Goal: Transaction & Acquisition: Purchase product/service

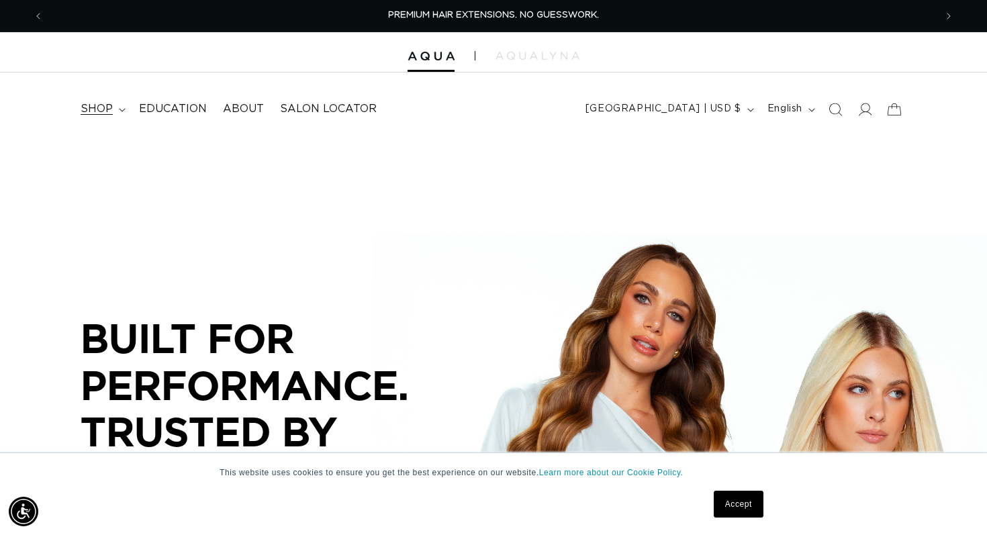
click at [99, 119] on summary "shop" at bounding box center [101, 109] width 58 height 30
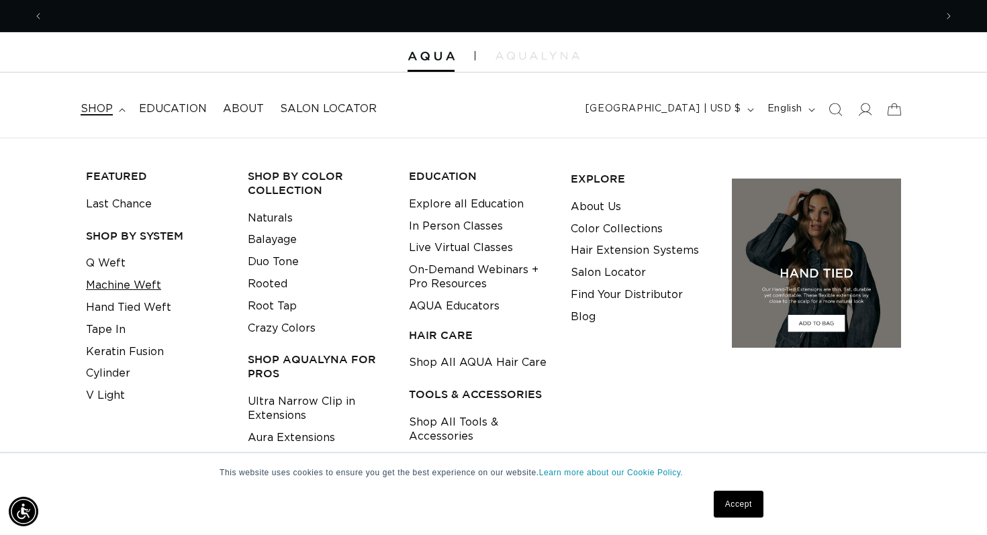
scroll to position [0, 891]
click at [113, 267] on link "Q Weft" at bounding box center [106, 263] width 40 height 22
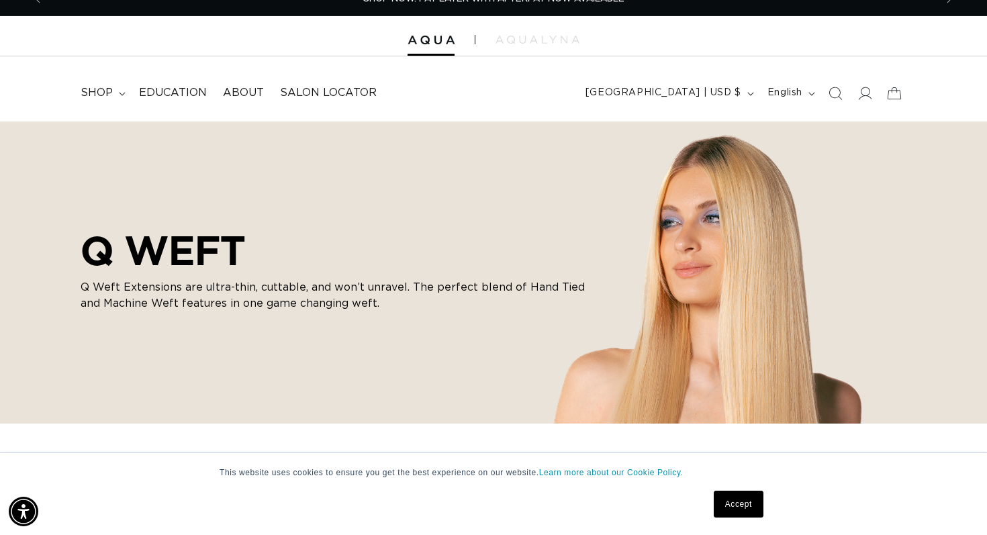
scroll to position [379, 0]
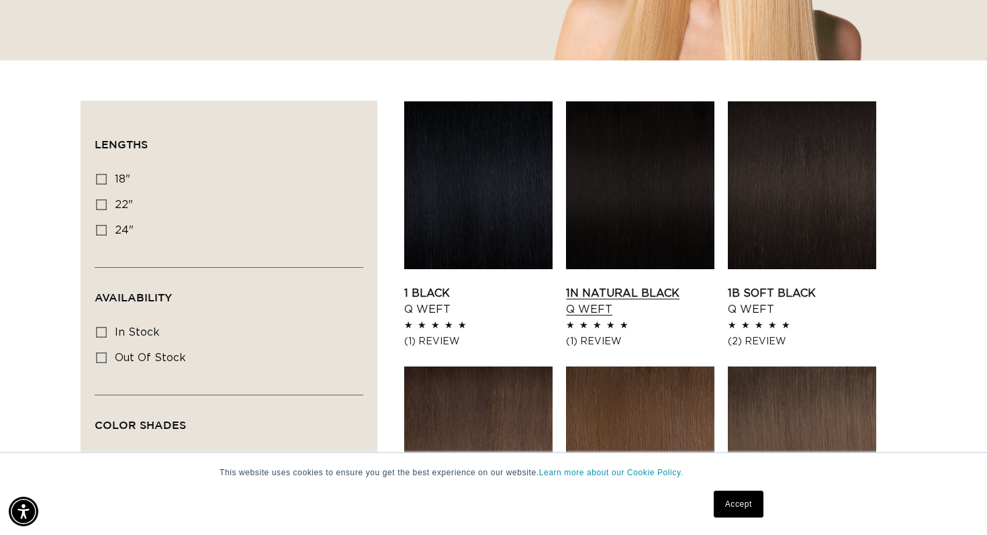
click at [611, 285] on link "1N Natural Black Q Weft" at bounding box center [640, 301] width 148 height 32
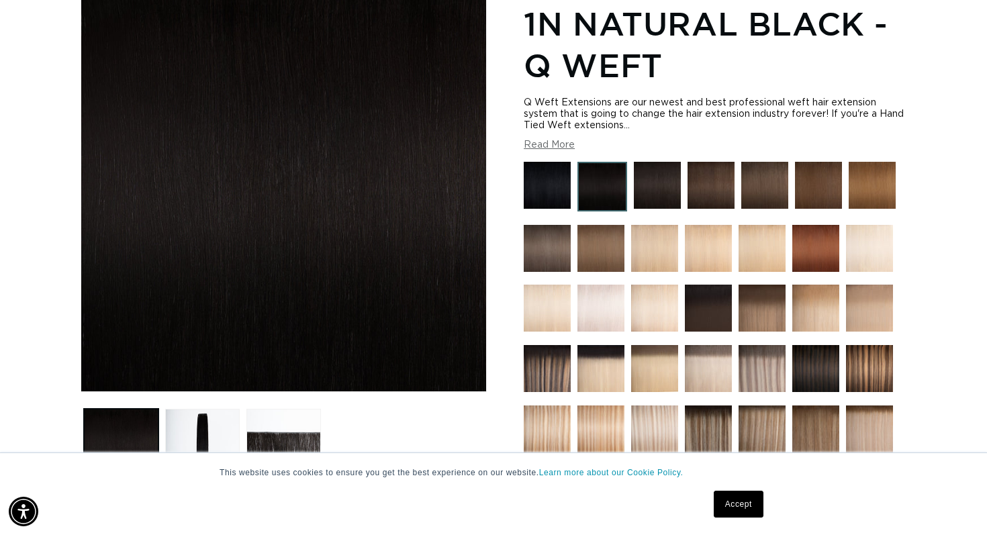
scroll to position [0, 891]
click at [733, 497] on link "Accept" at bounding box center [739, 504] width 50 height 27
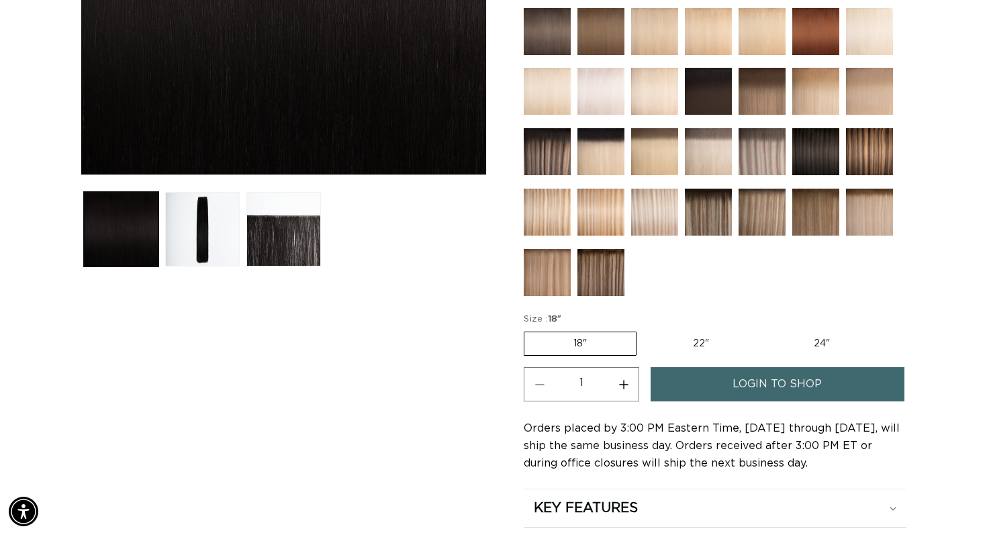
scroll to position [526, 0]
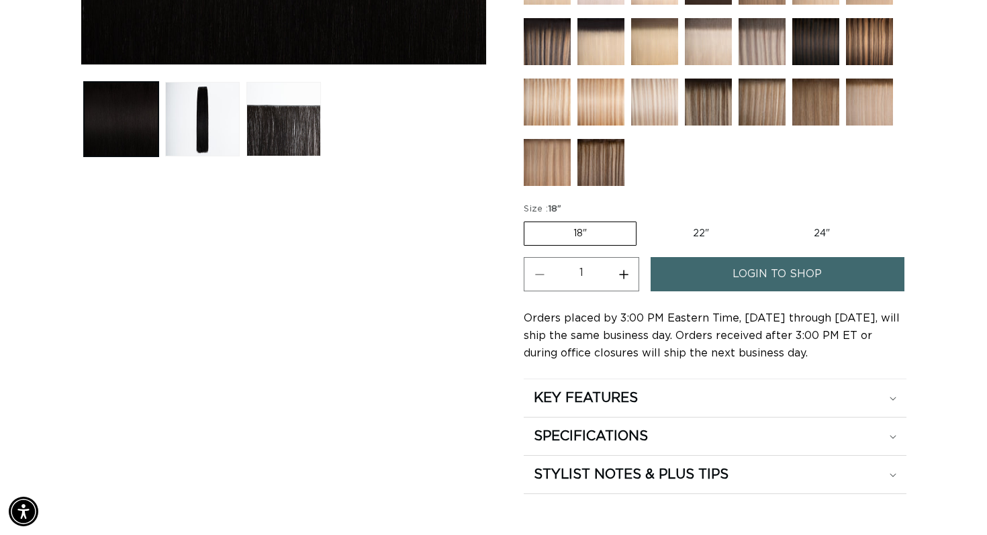
click at [772, 276] on span "login to shop" at bounding box center [776, 274] width 89 height 34
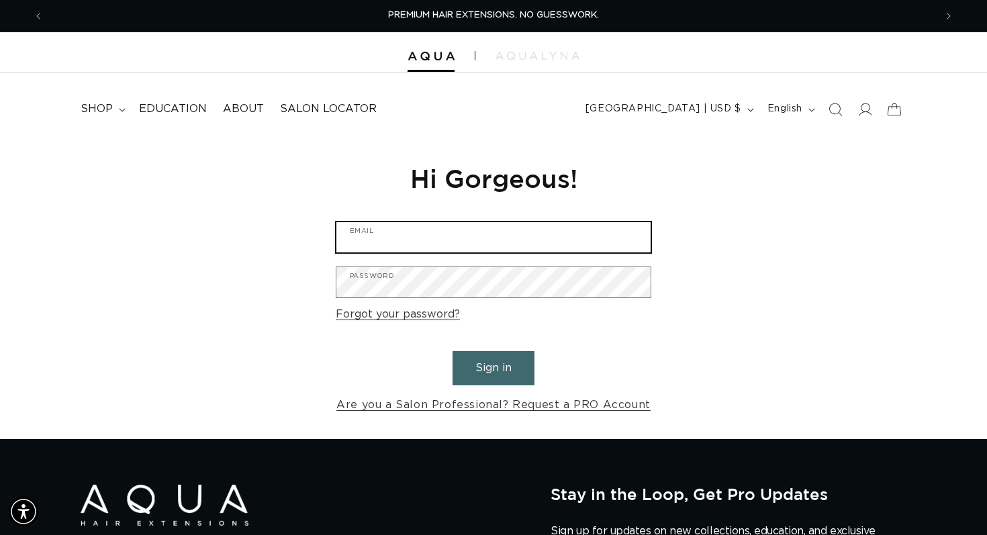
click at [464, 245] on input "Email" at bounding box center [493, 237] width 314 height 30
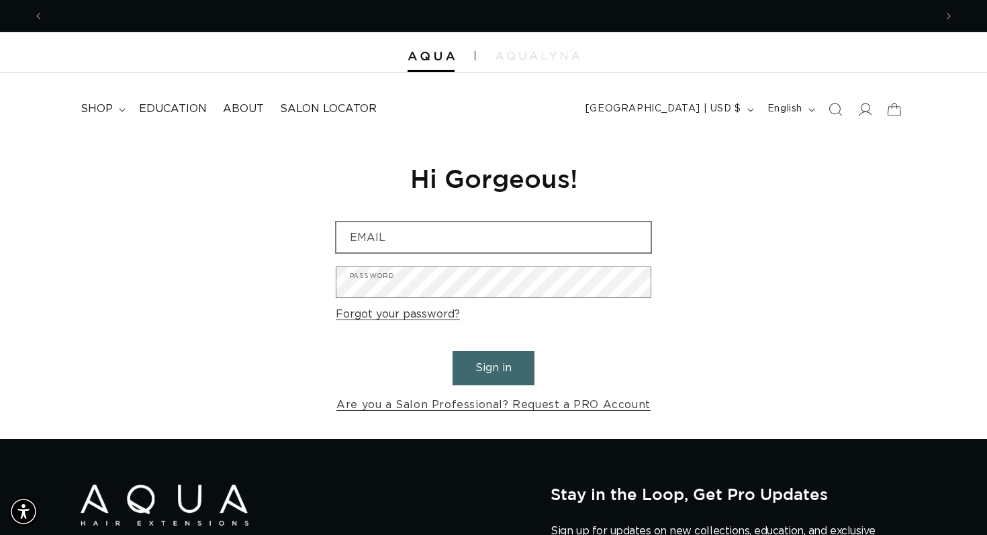
scroll to position [0, 891]
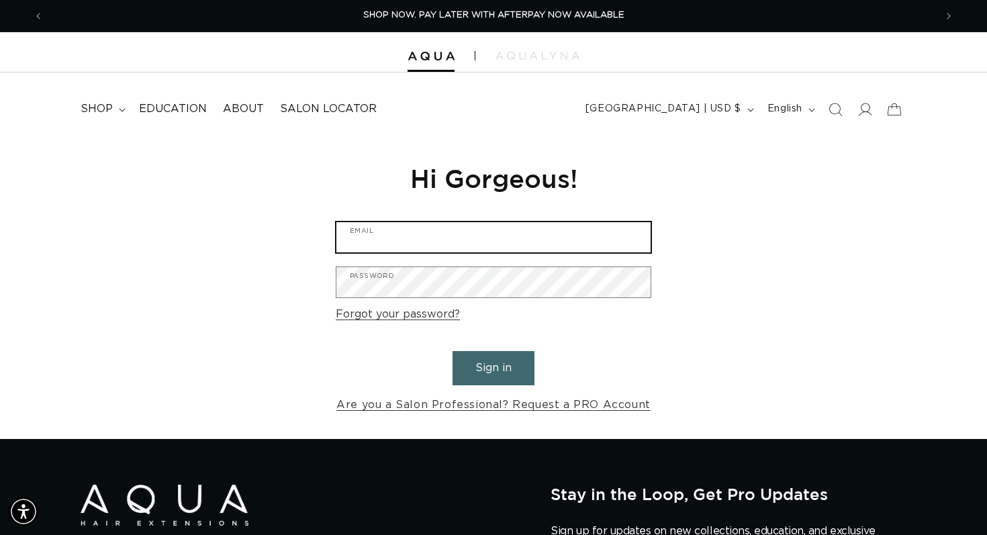
type input "[EMAIL_ADDRESS][DOMAIN_NAME]"
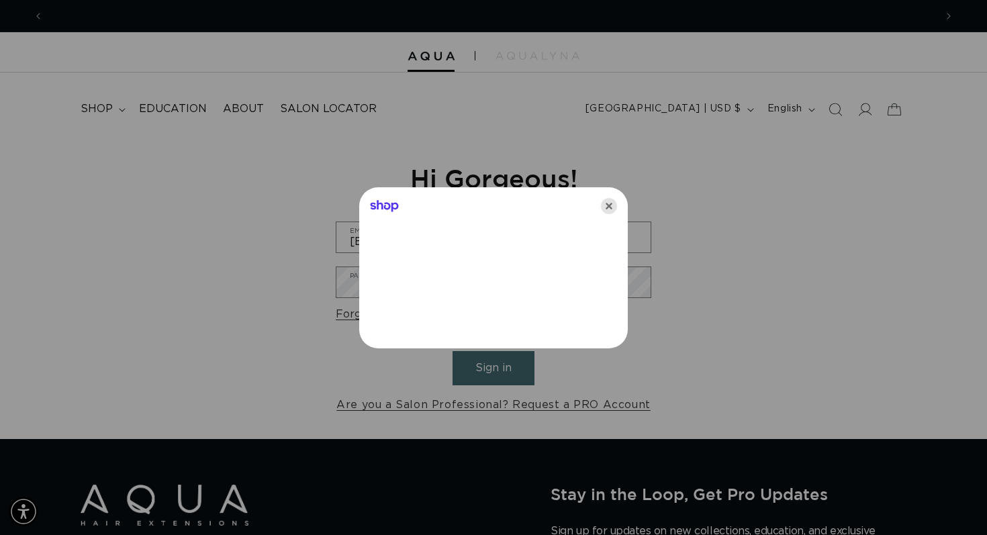
scroll to position [0, 1783]
click at [611, 203] on icon "Close" at bounding box center [609, 206] width 16 height 16
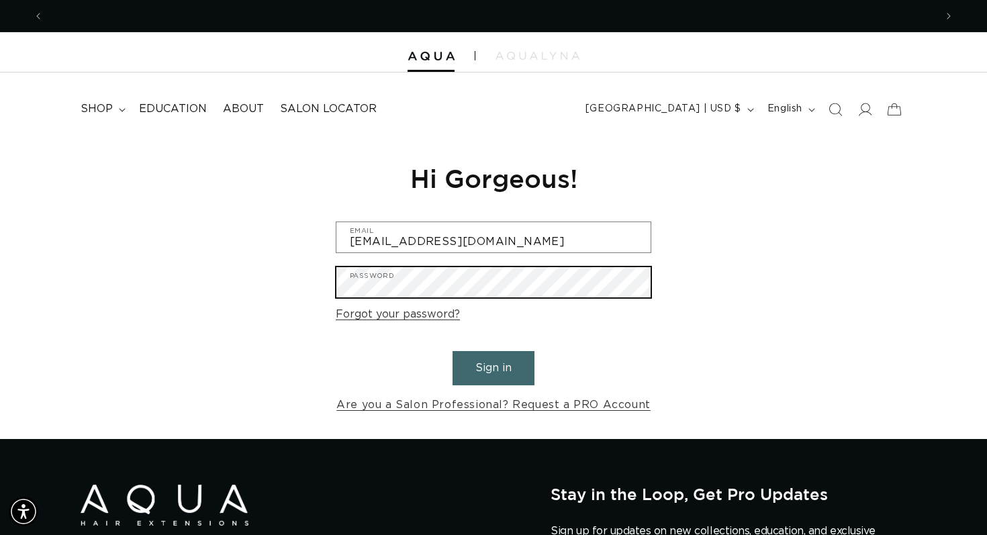
scroll to position [0, 891]
click at [452, 351] on button "Sign in" at bounding box center [493, 368] width 82 height 34
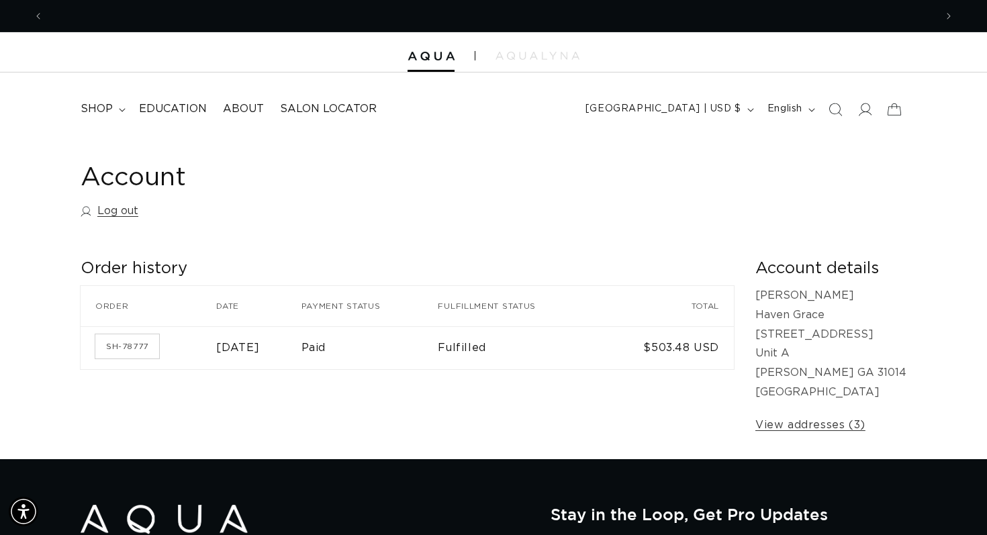
scroll to position [0, 891]
click at [645, 348] on td "$503.48 USD" at bounding box center [668, 347] width 132 height 43
click at [142, 349] on link "SH-78777" at bounding box center [127, 346] width 64 height 24
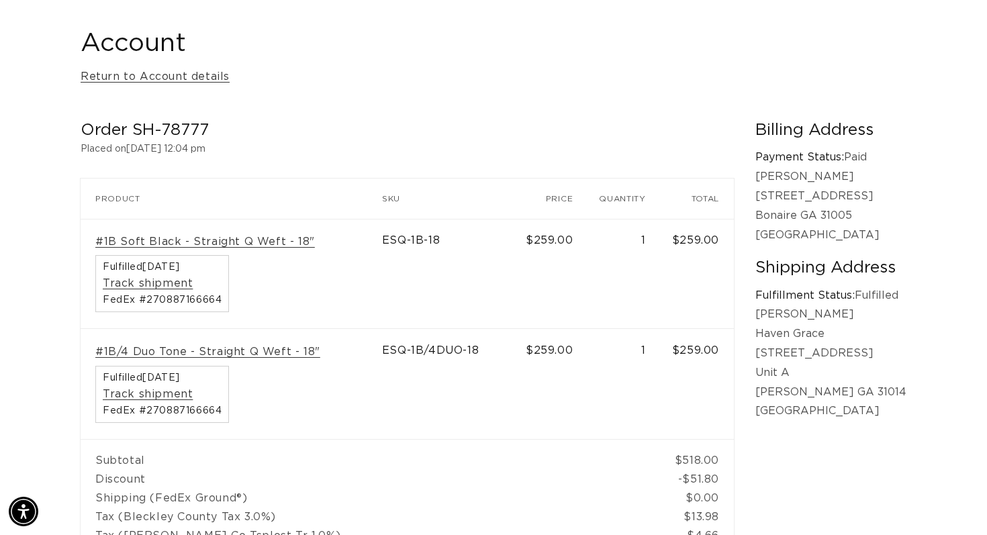
scroll to position [0, 891]
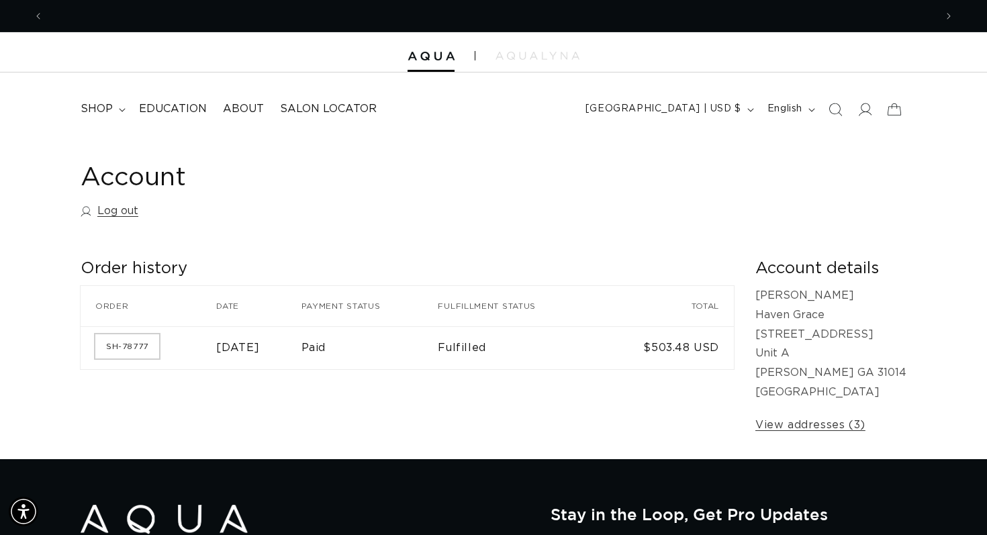
scroll to position [0, 891]
click at [111, 338] on link "SH-78777" at bounding box center [127, 346] width 64 height 24
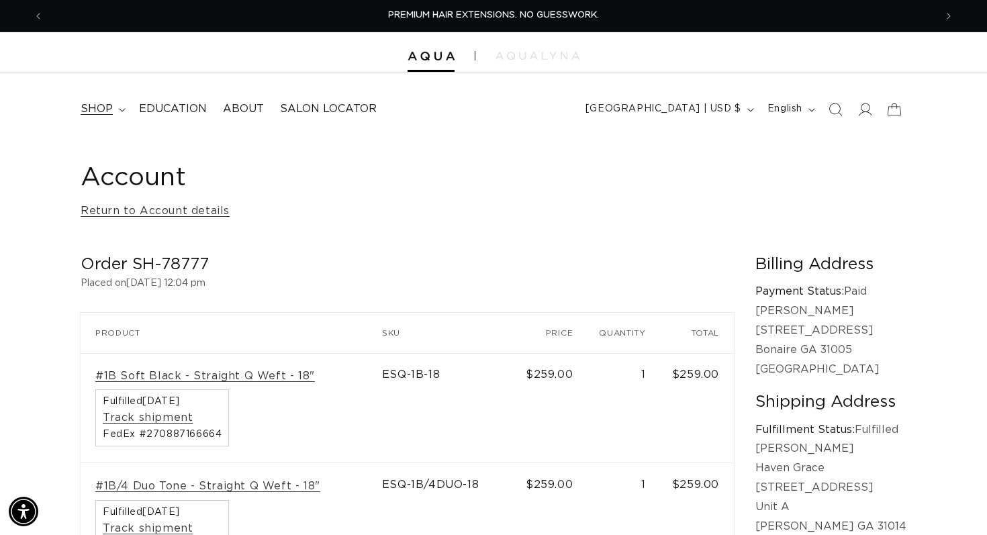
click at [117, 101] on summary "shop" at bounding box center [101, 109] width 58 height 30
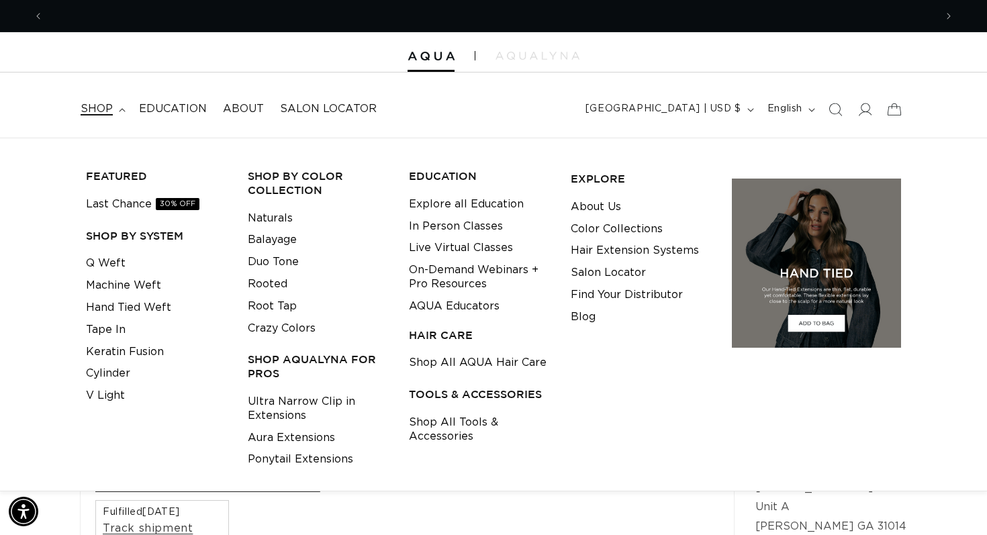
scroll to position [0, 891]
click at [133, 203] on link "Last Chance 30% OFF" at bounding box center [142, 204] width 113 height 22
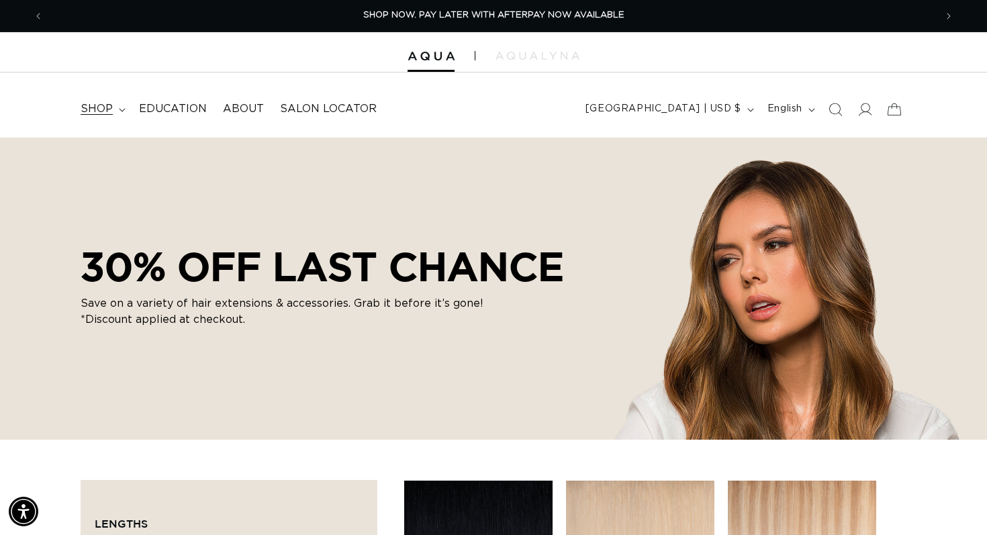
click at [119, 109] on icon at bounding box center [122, 110] width 7 height 4
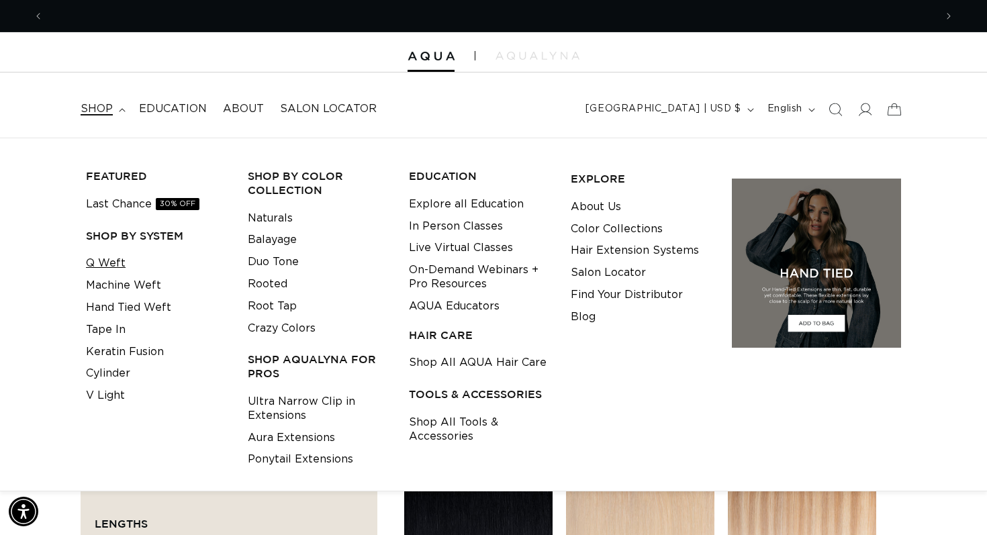
scroll to position [0, 1783]
click at [99, 263] on link "Q Weft" at bounding box center [106, 263] width 40 height 22
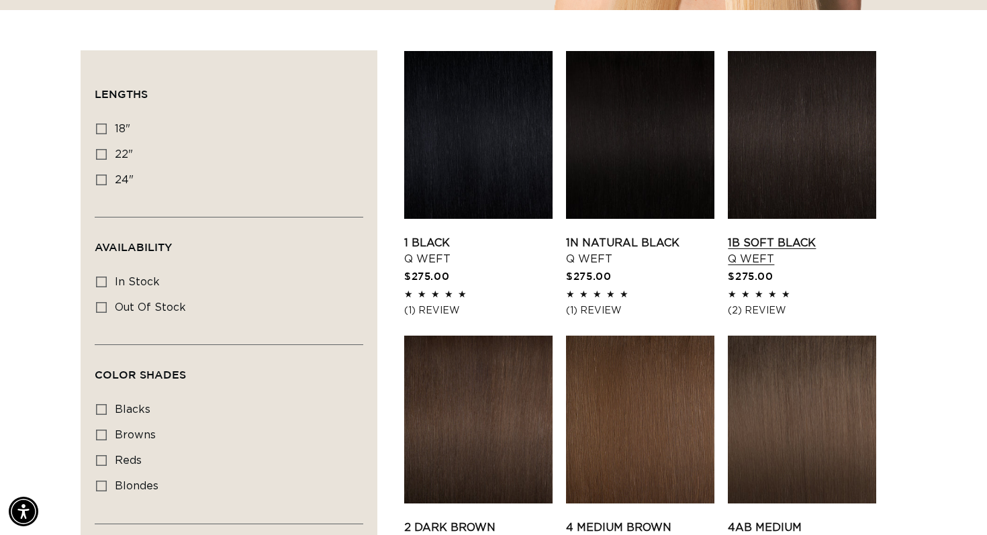
scroll to position [0, 1783]
click at [783, 235] on link "1B Soft Black Q Weft" at bounding box center [802, 251] width 148 height 32
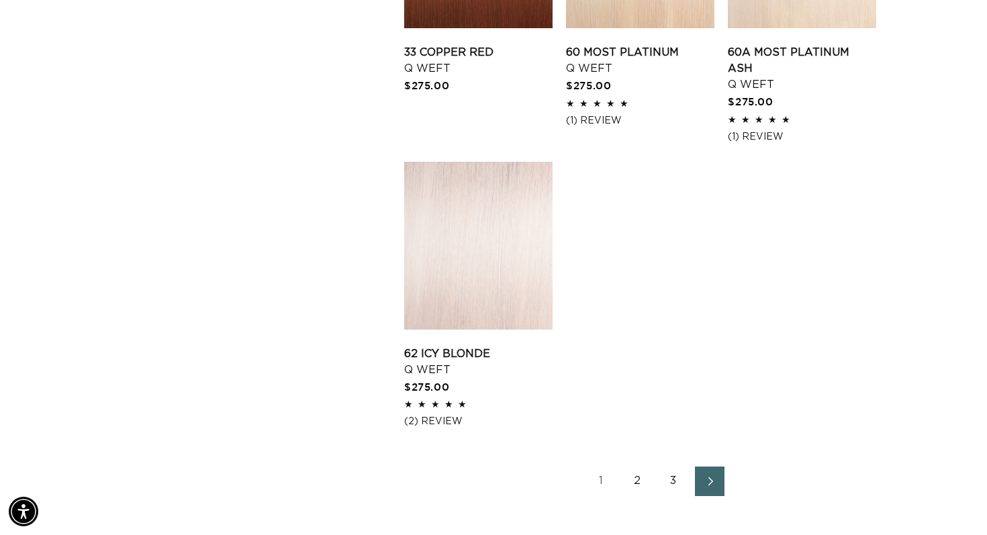
scroll to position [0, 891]
click at [716, 477] on icon "Next page" at bounding box center [709, 481] width 17 height 9
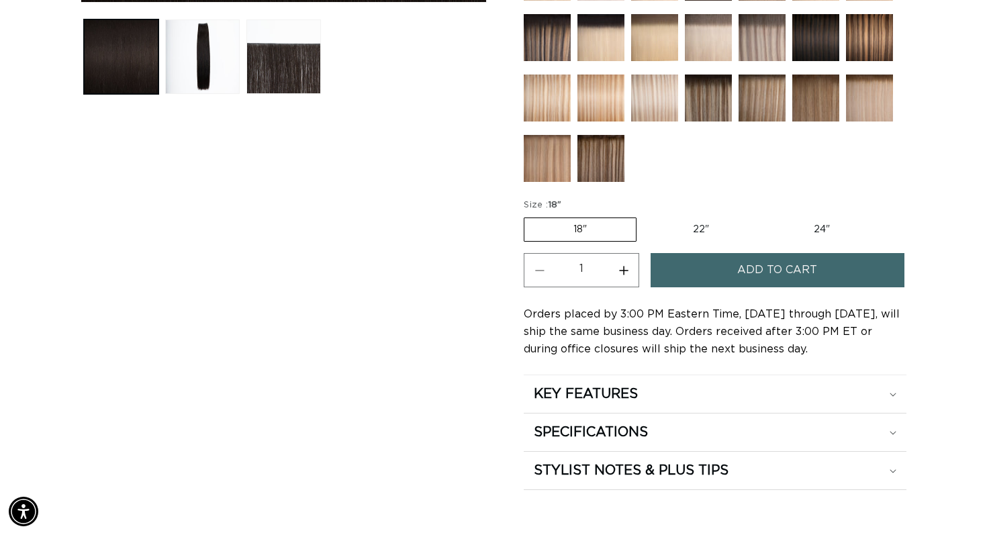
scroll to position [0, 1783]
click at [577, 224] on label "18" Variant sold out or unavailable" at bounding box center [580, 229] width 113 height 24
click at [528, 215] on input "18" Variant sold out or unavailable" at bounding box center [527, 215] width 1 height 1
click at [780, 277] on span "Add to cart" at bounding box center [777, 270] width 80 height 34
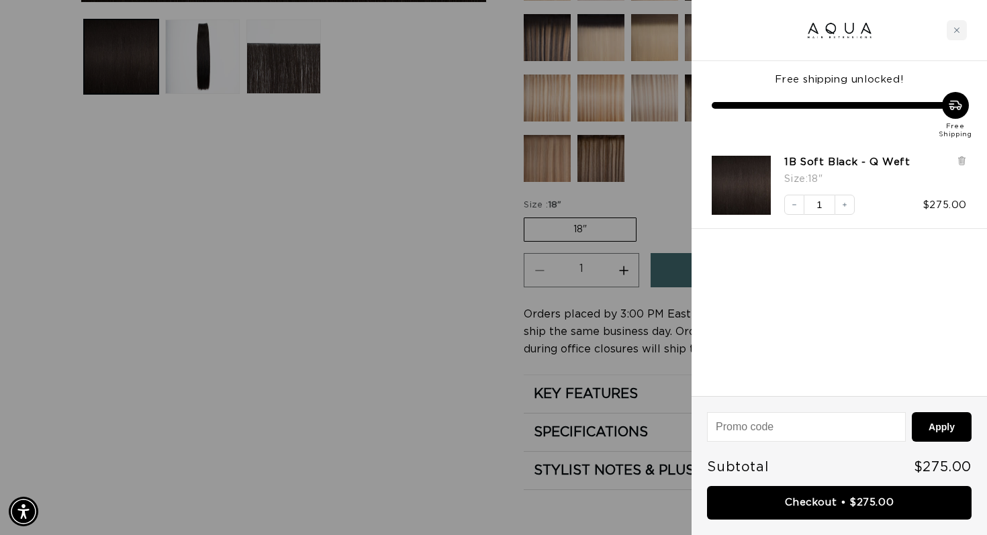
scroll to position [0, 0]
click at [169, 378] on div at bounding box center [493, 267] width 987 height 535
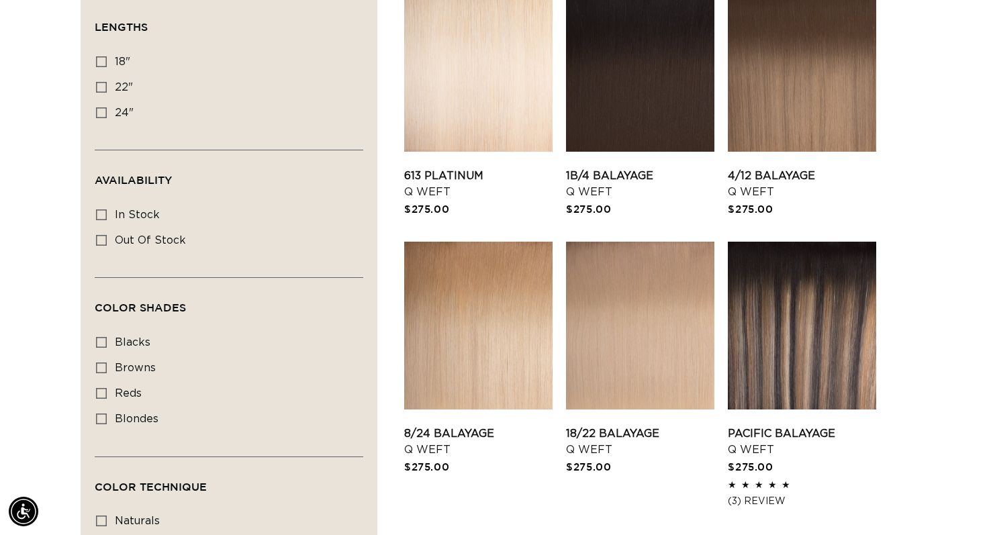
scroll to position [0, 891]
click at [779, 426] on link "Pacific Balayage Q Weft" at bounding box center [802, 442] width 148 height 32
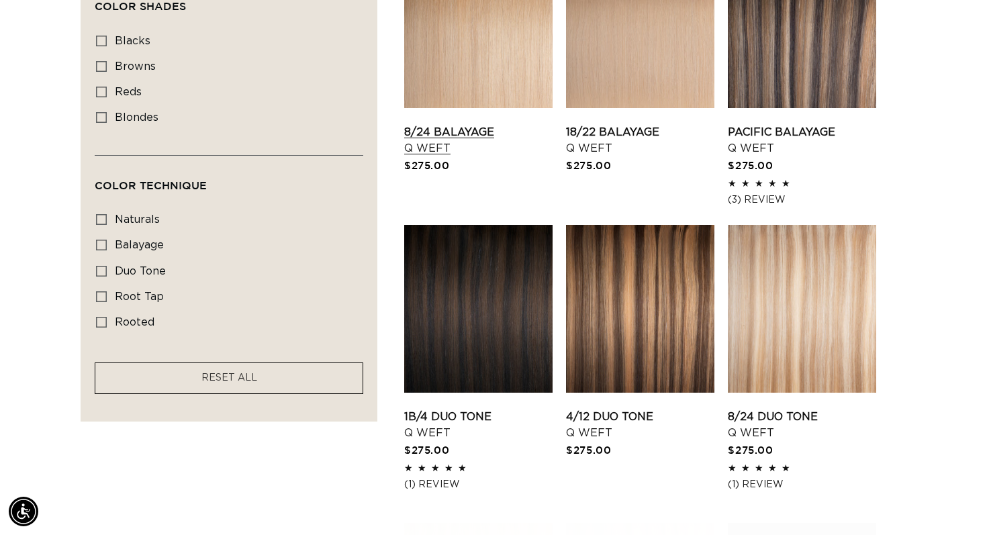
scroll to position [0, 0]
click at [500, 409] on link "1B/4 Duo Tone Q Weft" at bounding box center [478, 425] width 148 height 32
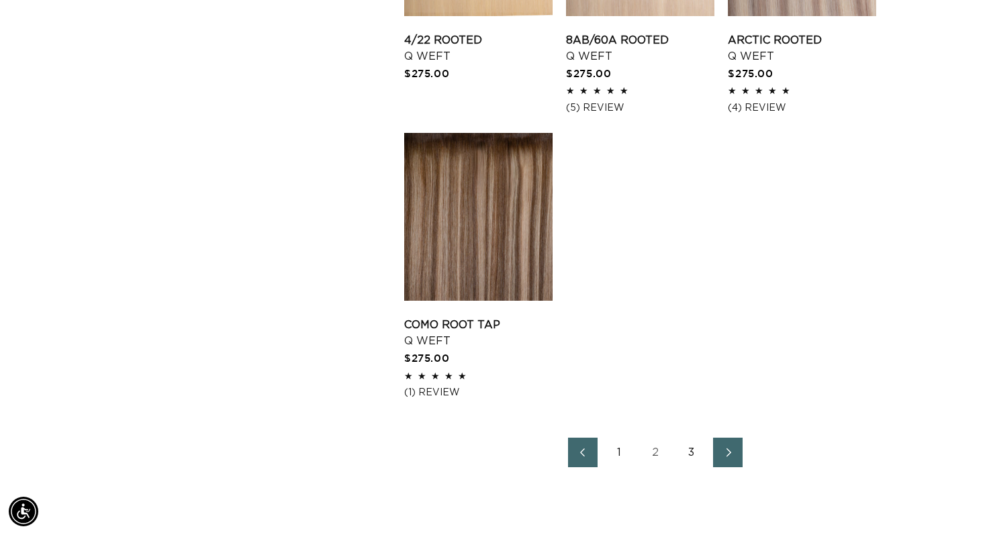
click at [730, 454] on icon "Next page" at bounding box center [728, 452] width 17 height 9
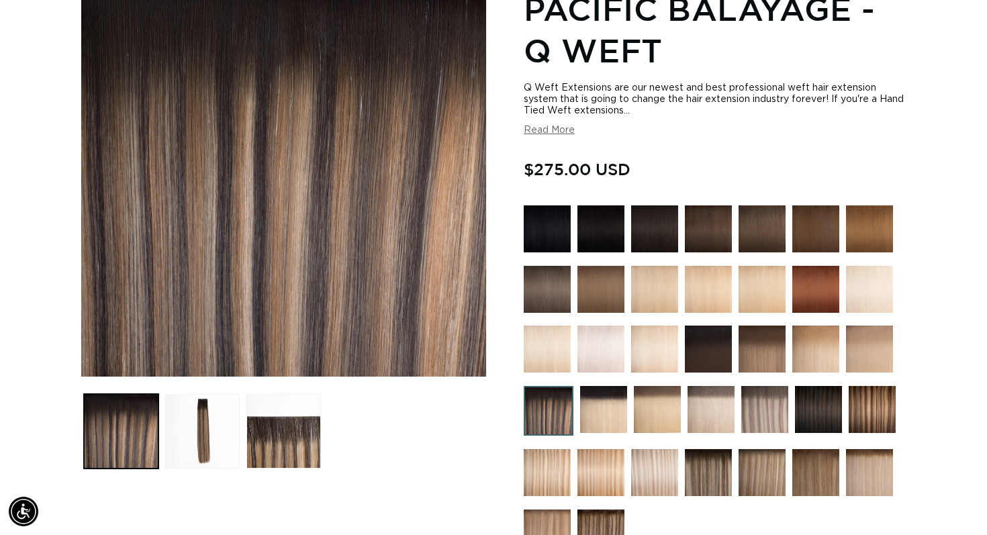
scroll to position [346, 0]
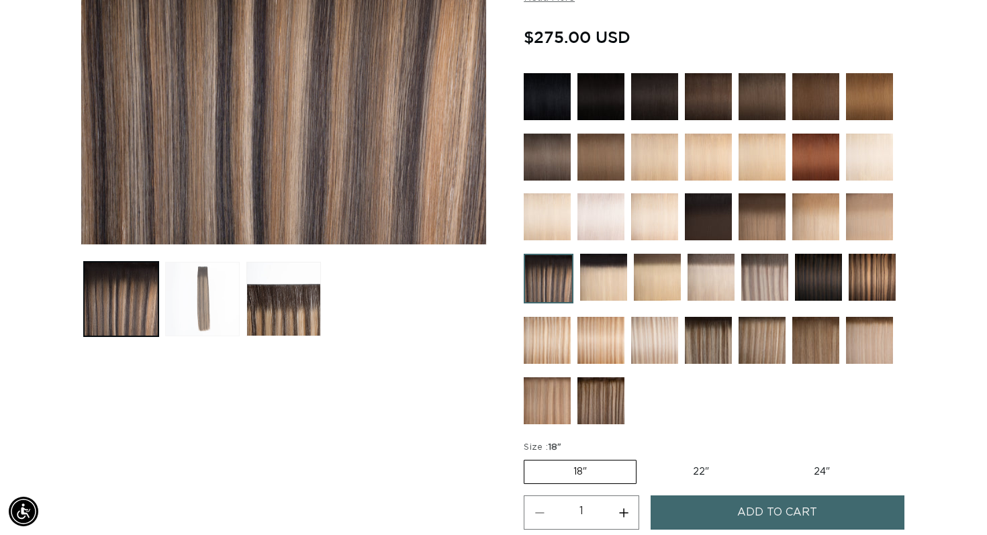
click at [211, 290] on button "Load image 2 in gallery view" at bounding box center [202, 299] width 75 height 75
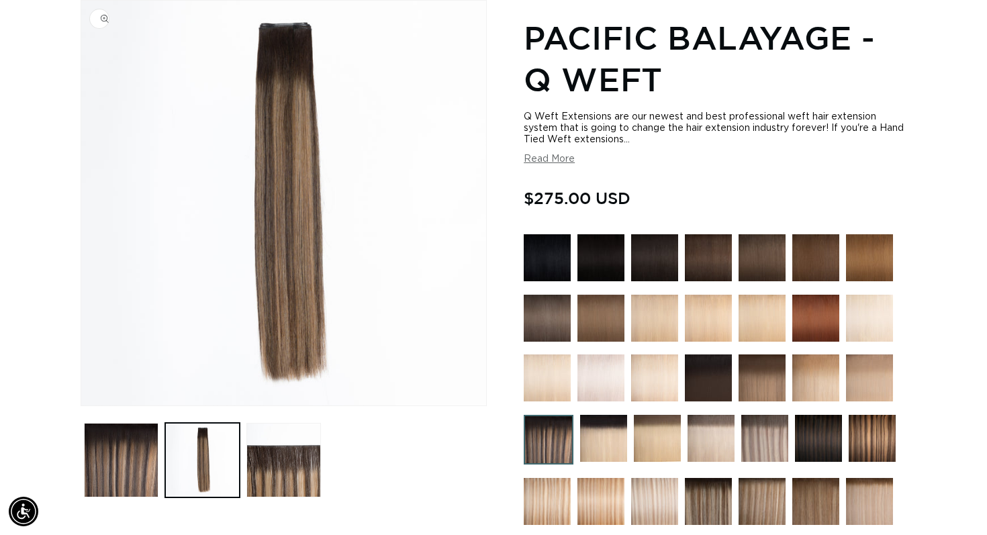
scroll to position [0, 1783]
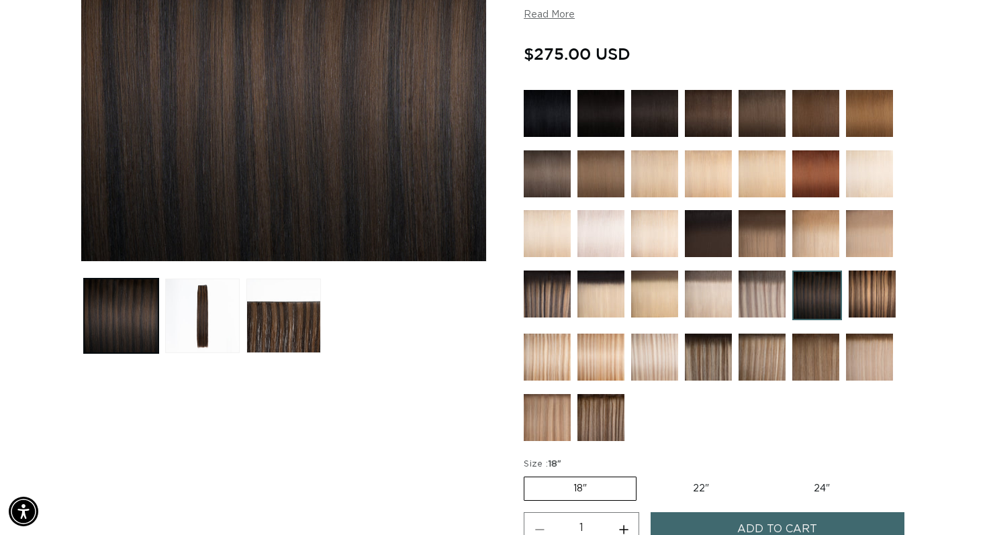
click at [242, 318] on ul "Gallery Viewer" at bounding box center [284, 315] width 406 height 81
click at [268, 319] on button "Load image 3 in gallery view" at bounding box center [283, 316] width 75 height 75
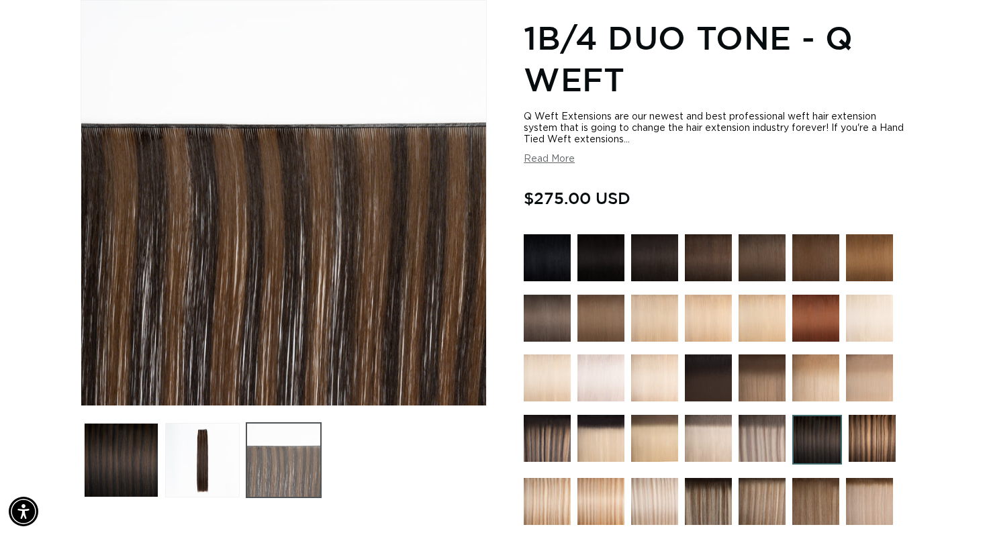
scroll to position [0, 891]
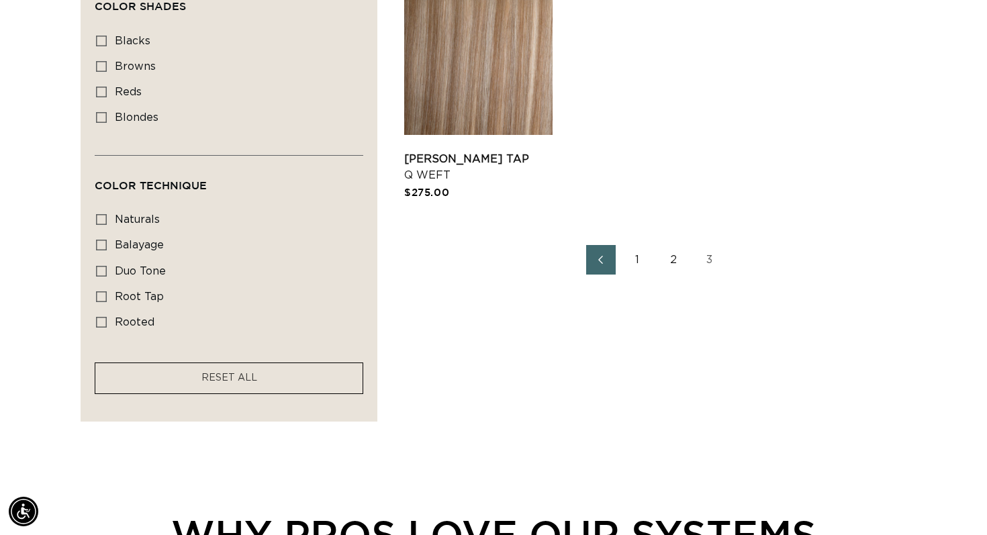
scroll to position [0, 891]
click at [674, 256] on link "2" at bounding box center [673, 260] width 30 height 30
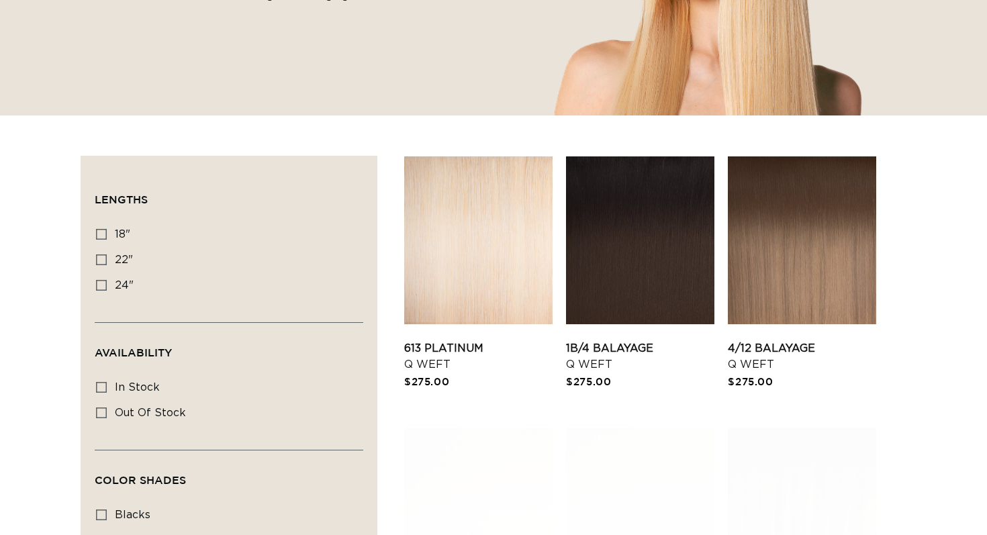
scroll to position [437, 0]
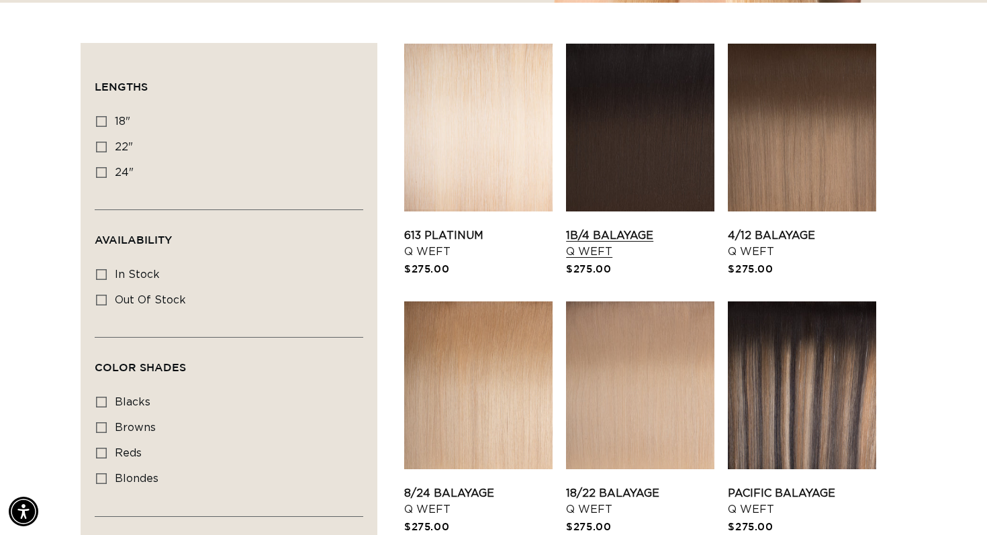
click at [639, 228] on link "1B/4 Balayage Q Weft" at bounding box center [640, 244] width 148 height 32
click at [835, 485] on link "Pacific Balayage Q Weft" at bounding box center [802, 501] width 148 height 32
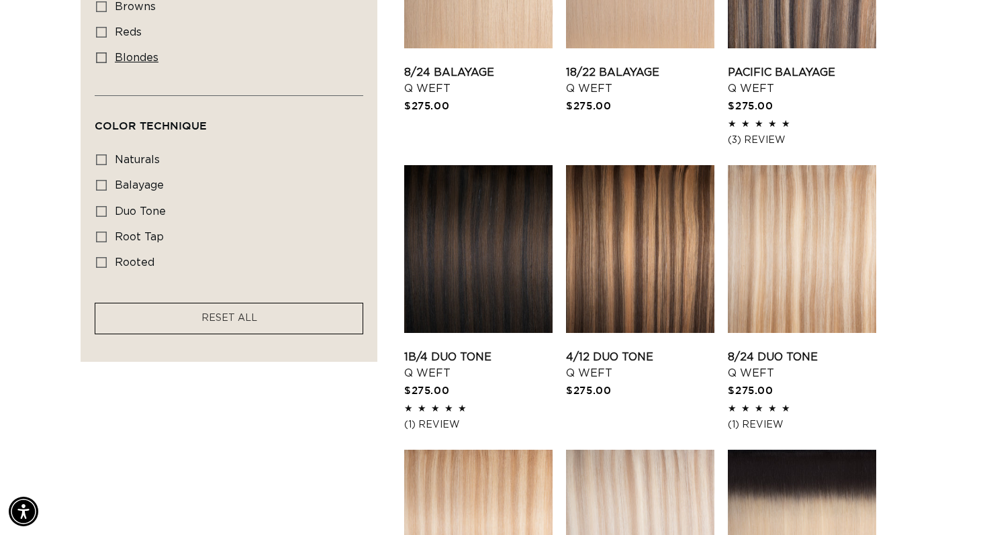
scroll to position [0, 891]
click at [445, 349] on link "1B/4 Duo Tone Q Weft" at bounding box center [478, 365] width 148 height 32
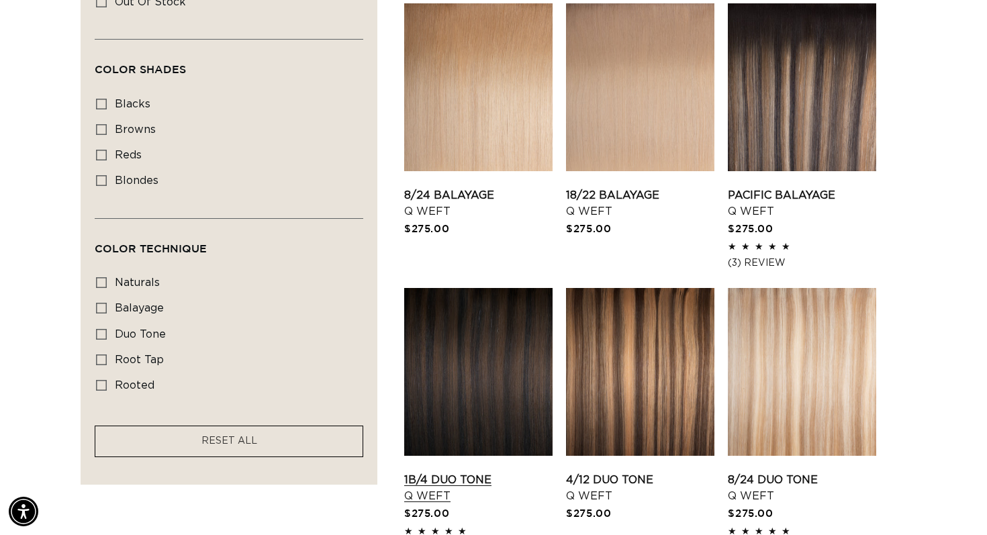
scroll to position [0, 1783]
click at [479, 472] on link "1B/4 Duo Tone Q Weft" at bounding box center [478, 488] width 148 height 32
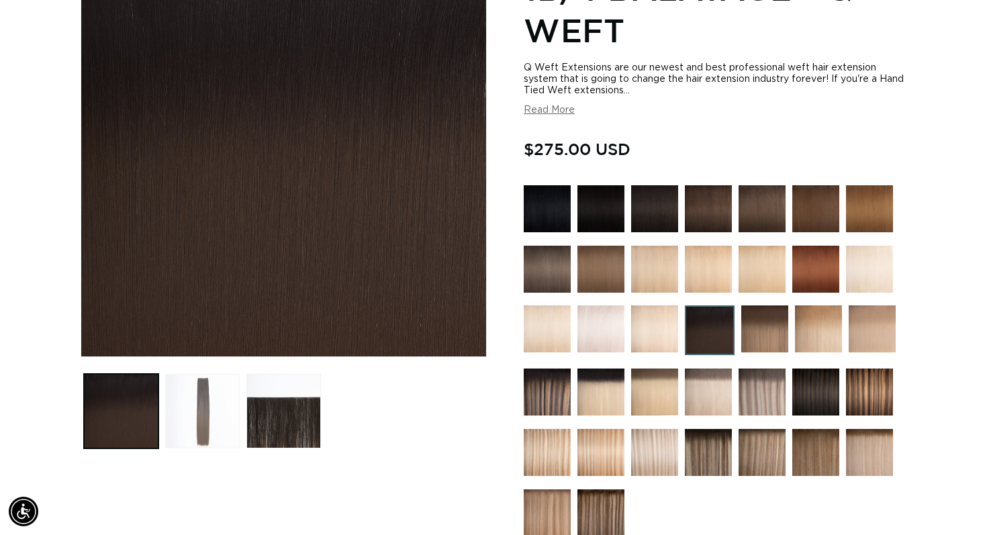
scroll to position [0, 891]
click at [211, 413] on button "Load image 2 in gallery view" at bounding box center [202, 411] width 75 height 75
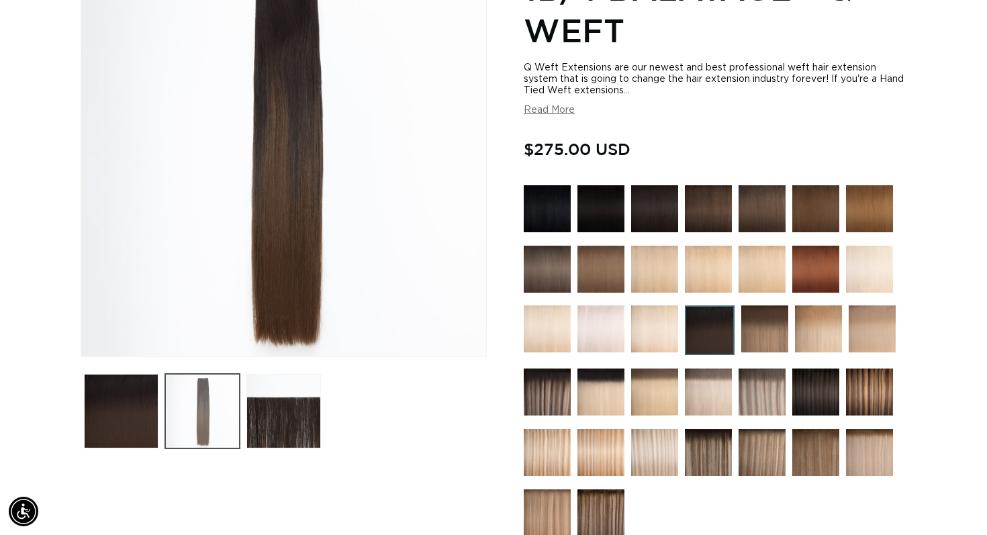
scroll to position [185, 0]
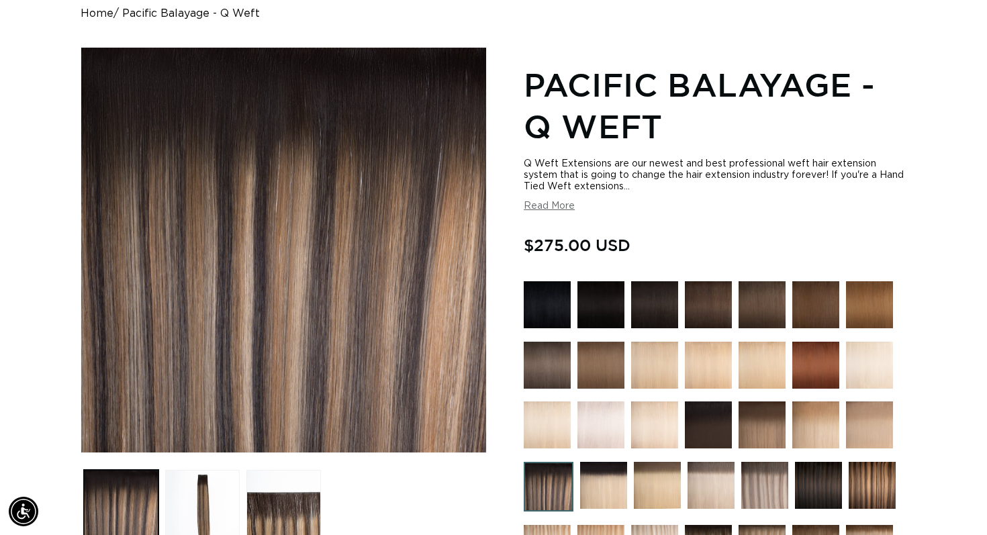
scroll to position [111, 0]
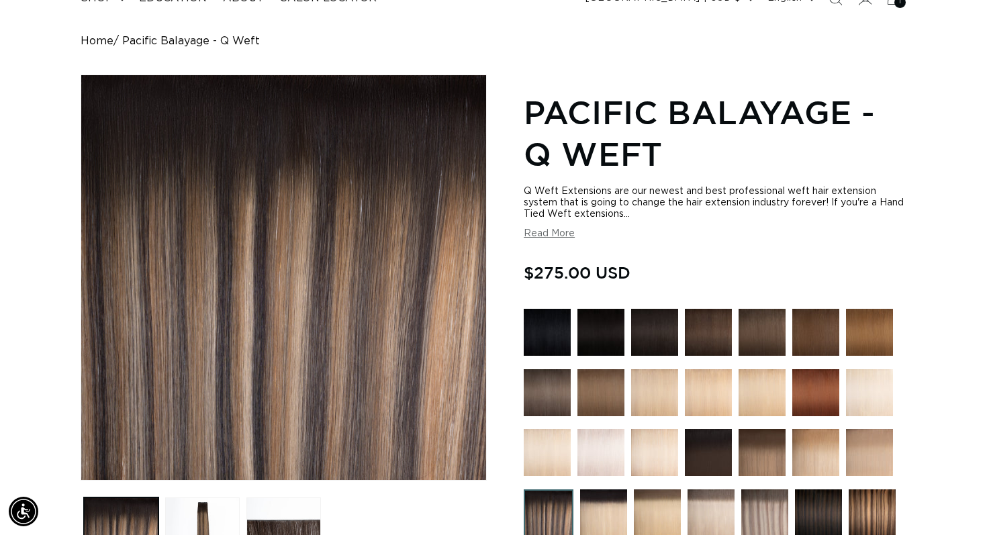
click at [556, 237] on button "Read More" at bounding box center [549, 233] width 51 height 11
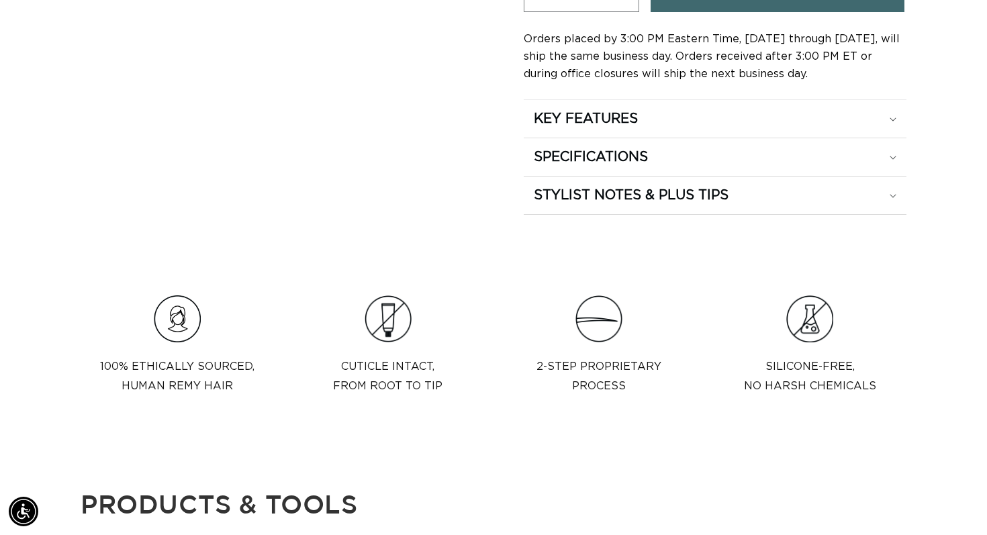
scroll to position [0, 1783]
click at [738, 142] on summary "SPECIFICATIONS" at bounding box center [715, 157] width 383 height 38
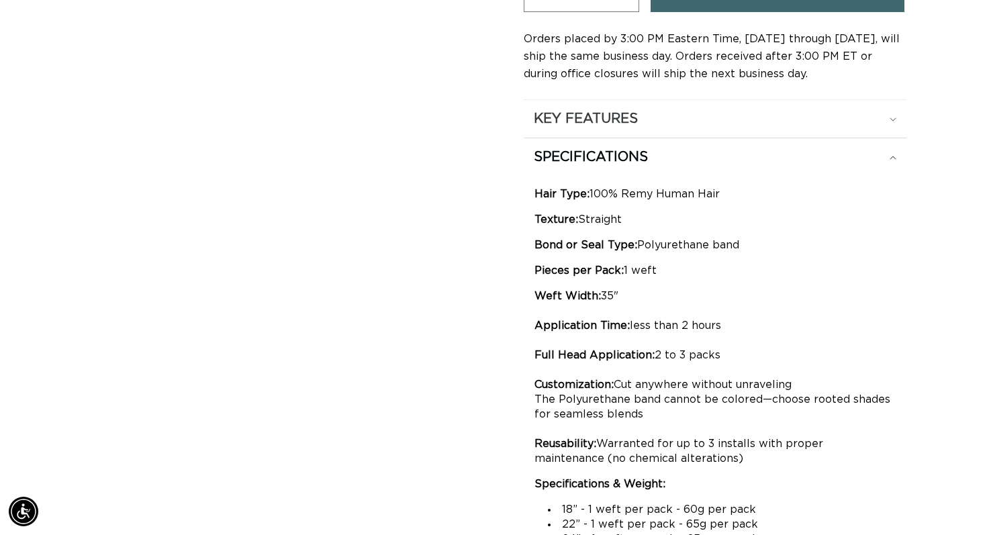
scroll to position [0, 0]
click at [738, 108] on summary "KEY FEATURES" at bounding box center [715, 119] width 383 height 38
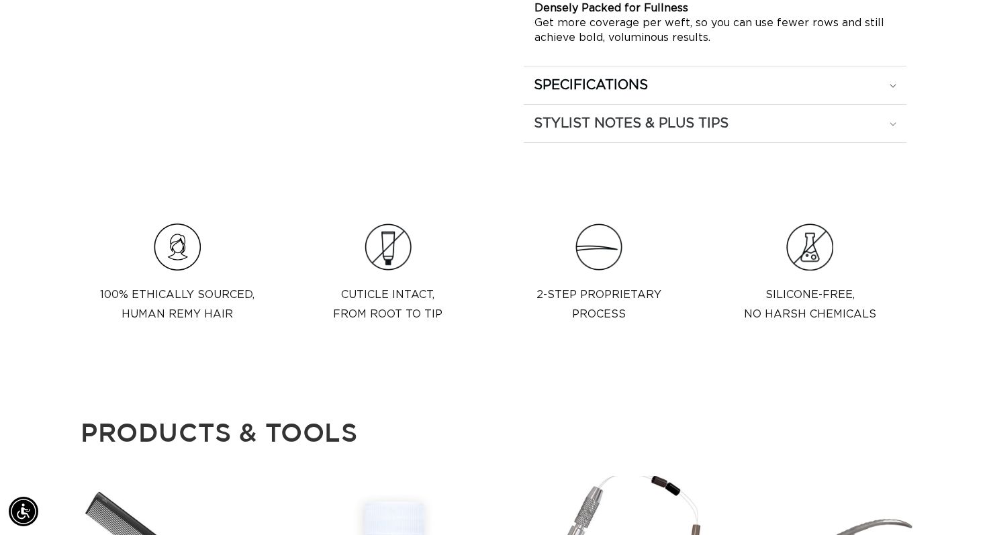
scroll to position [0, 891]
click at [727, 122] on h2 "STYLIST NOTES & PLUS TIPS" at bounding box center [631, 123] width 195 height 17
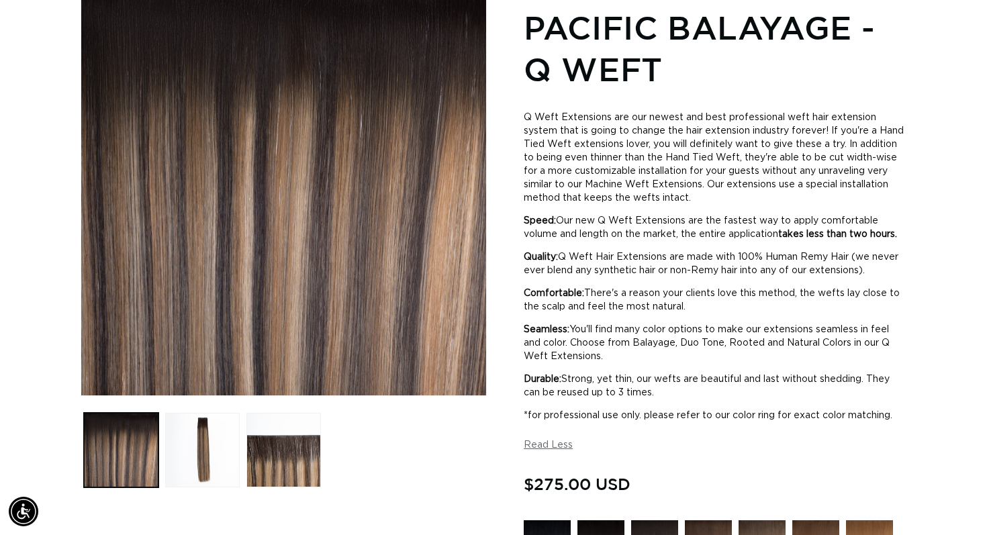
scroll to position [294, 0]
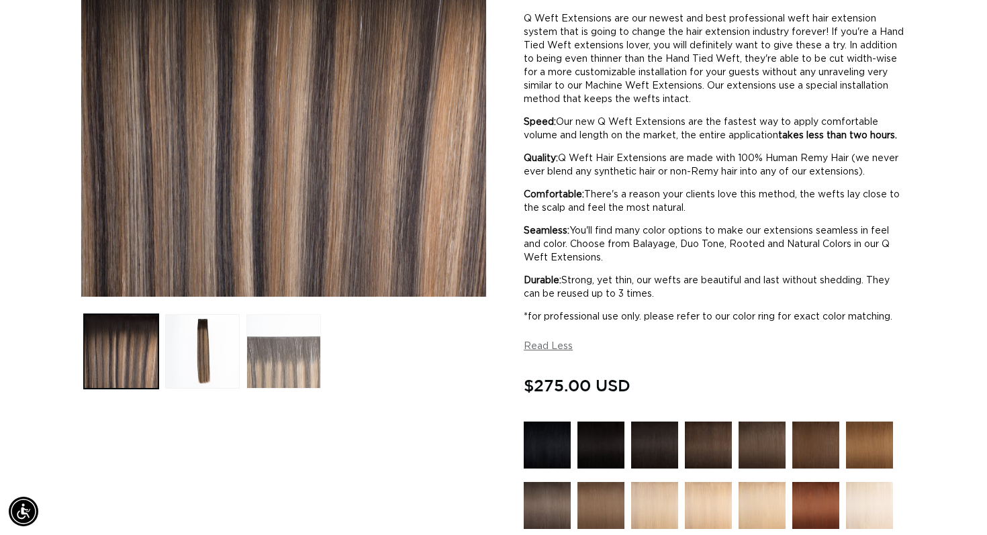
click at [271, 352] on button "Load image 3 in gallery view" at bounding box center [283, 351] width 75 height 75
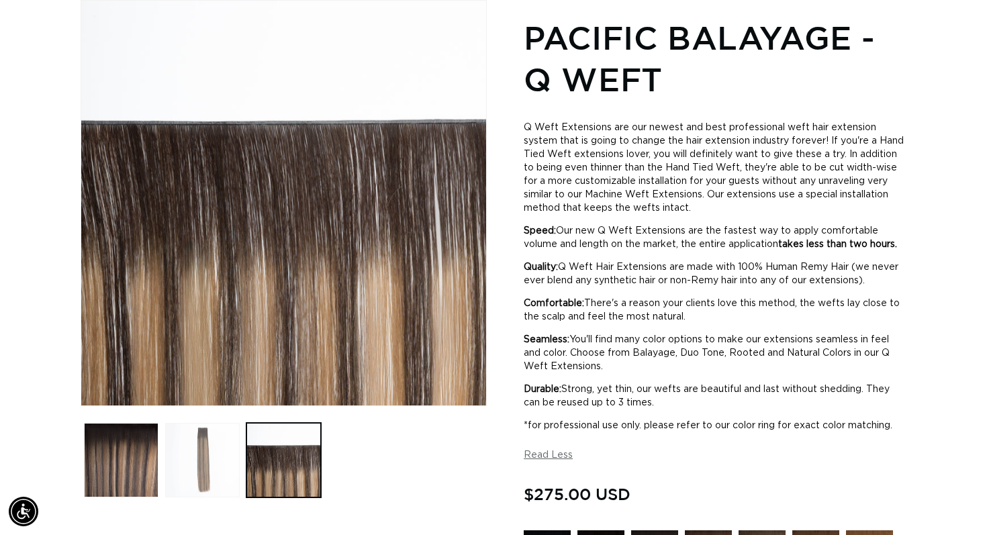
scroll to position [0, 0]
click at [189, 469] on button "Load image 2 in gallery view" at bounding box center [202, 460] width 75 height 75
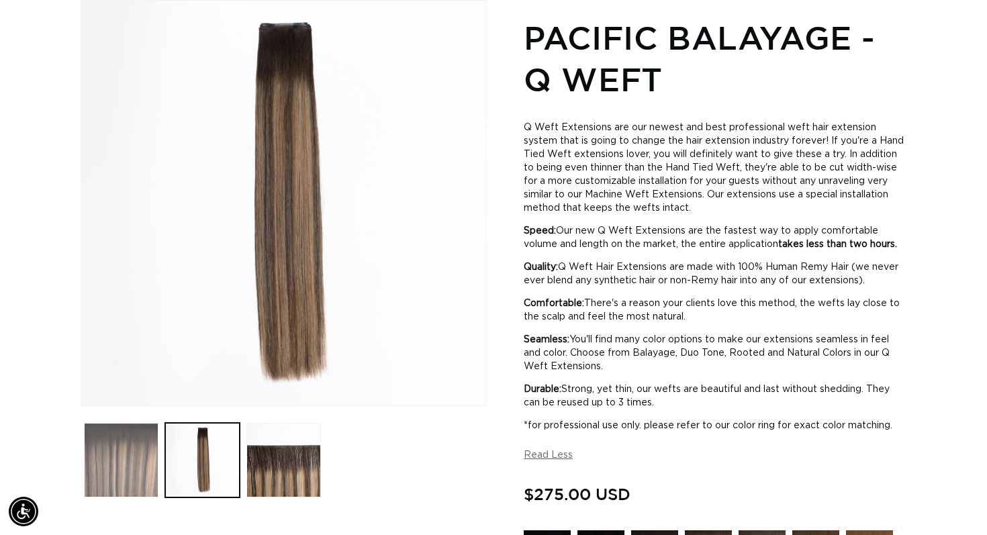
click at [146, 475] on button "Load image 1 in gallery view" at bounding box center [121, 460] width 75 height 75
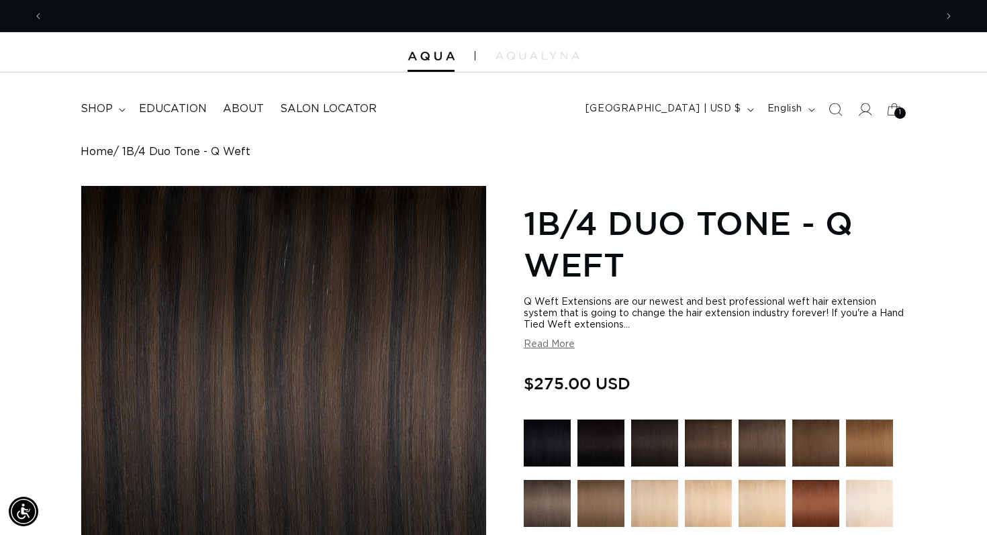
scroll to position [0, 891]
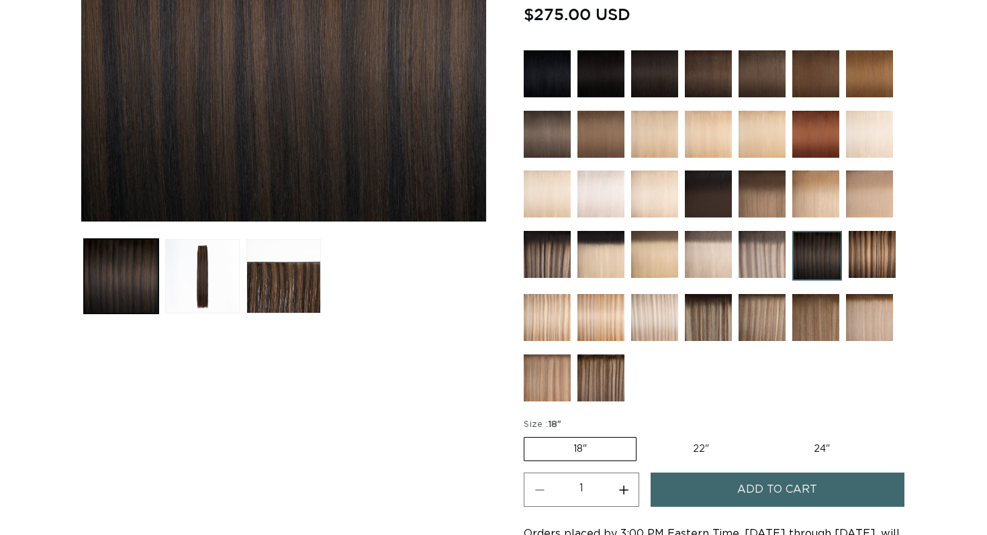
scroll to position [405, 0]
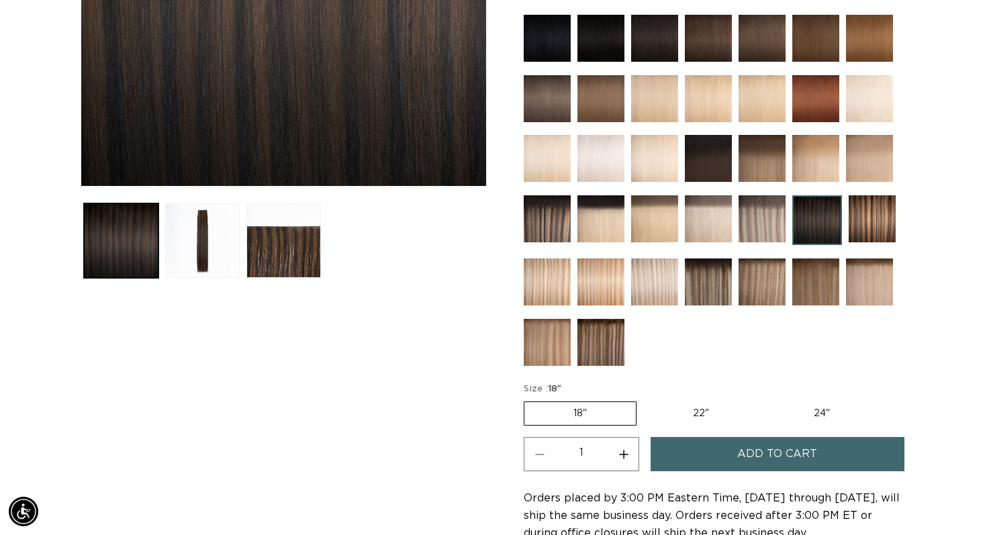
click at [790, 466] on span "Add to cart" at bounding box center [777, 454] width 80 height 34
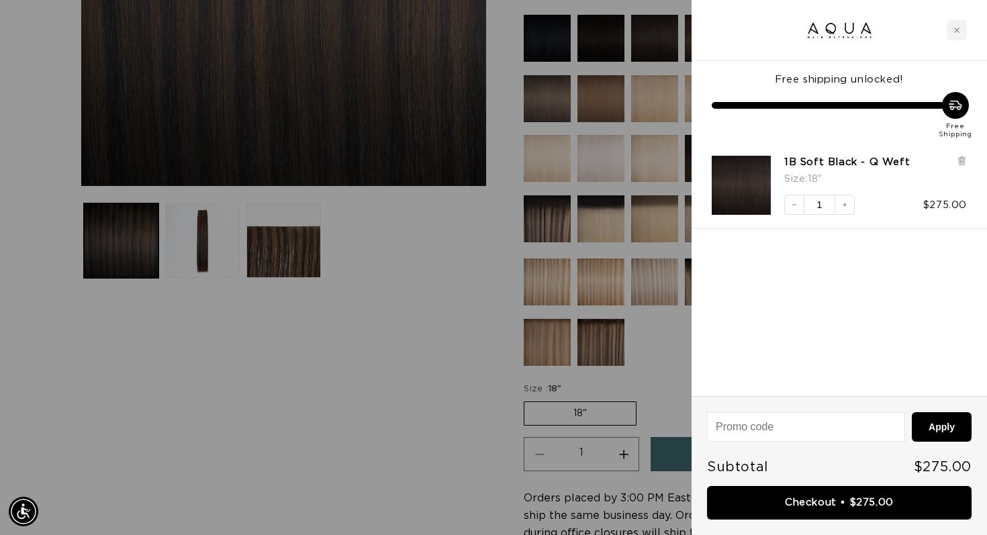
scroll to position [0, 891]
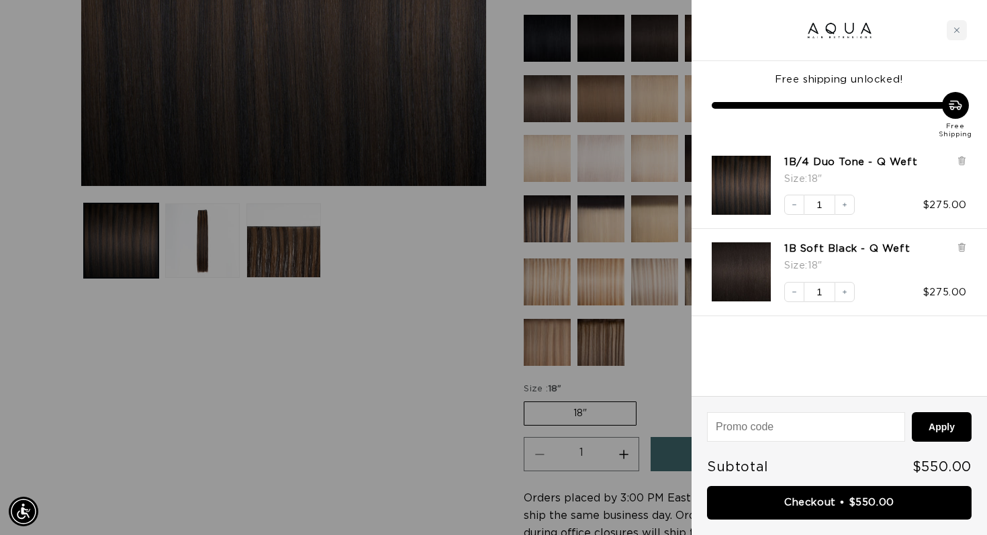
click at [405, 440] on div at bounding box center [493, 267] width 987 height 535
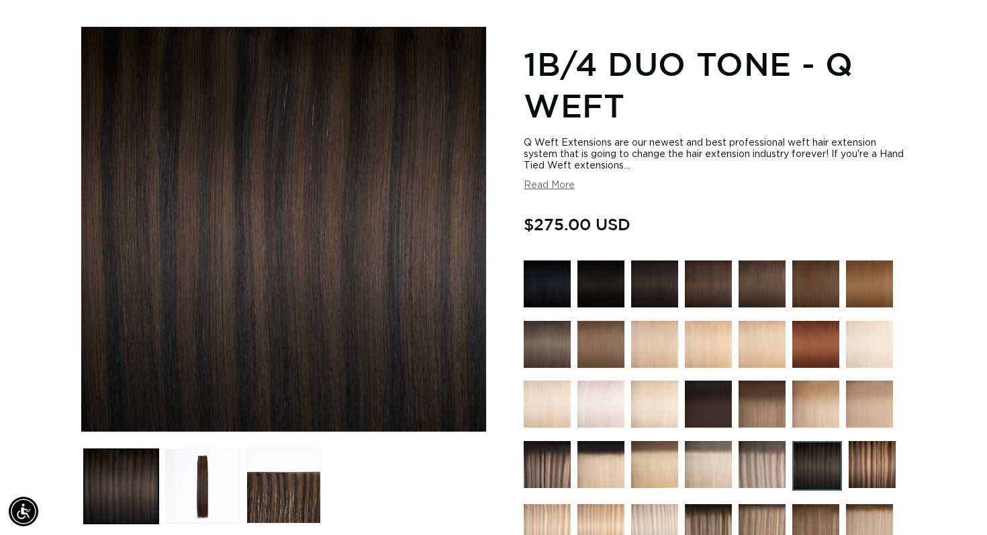
scroll to position [0, 1783]
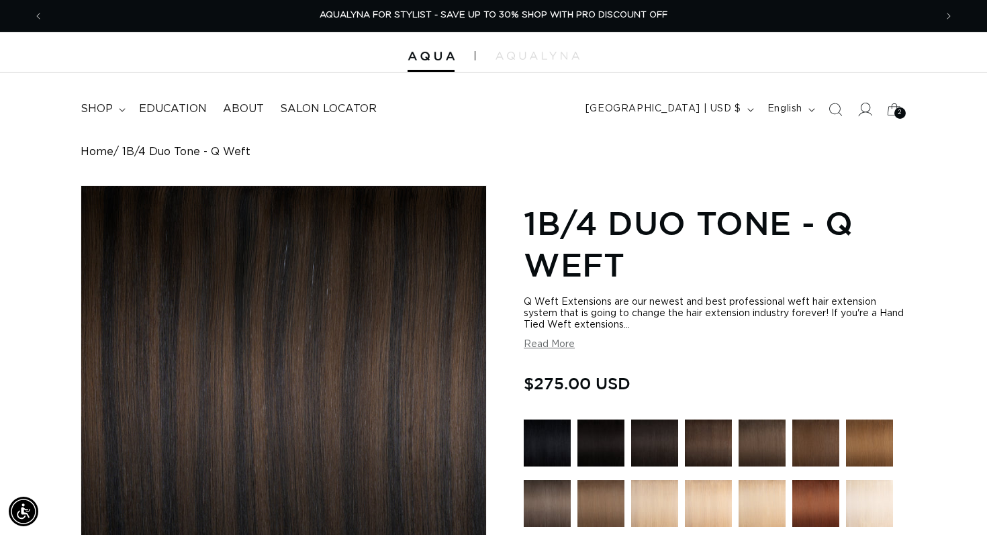
click at [867, 110] on icon at bounding box center [864, 109] width 14 height 14
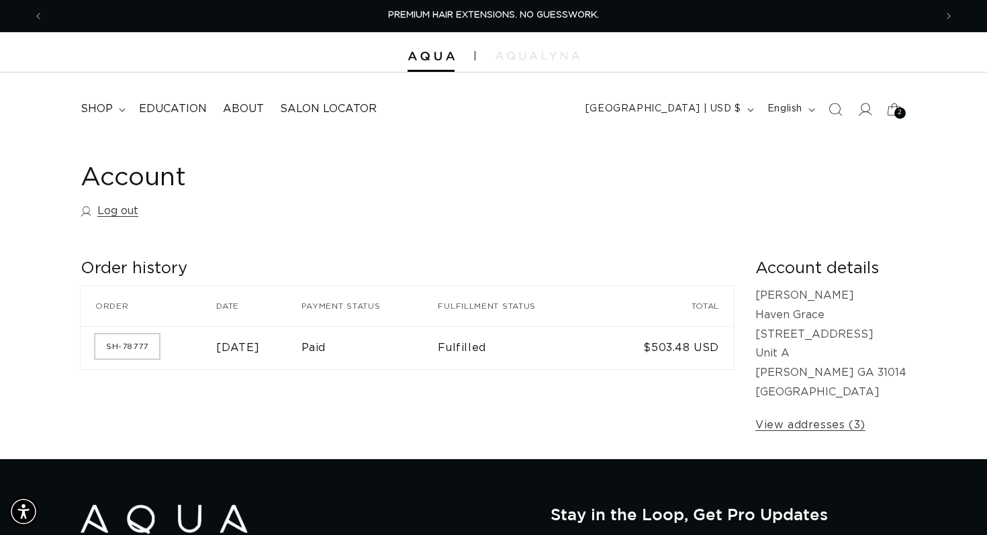
click at [138, 355] on link "SH-78777" at bounding box center [127, 346] width 64 height 24
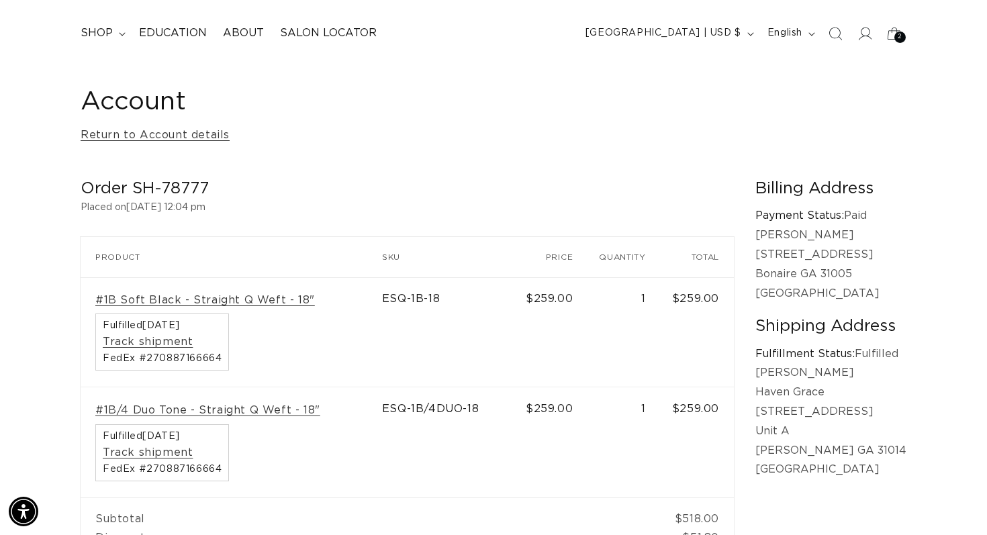
scroll to position [0, 891]
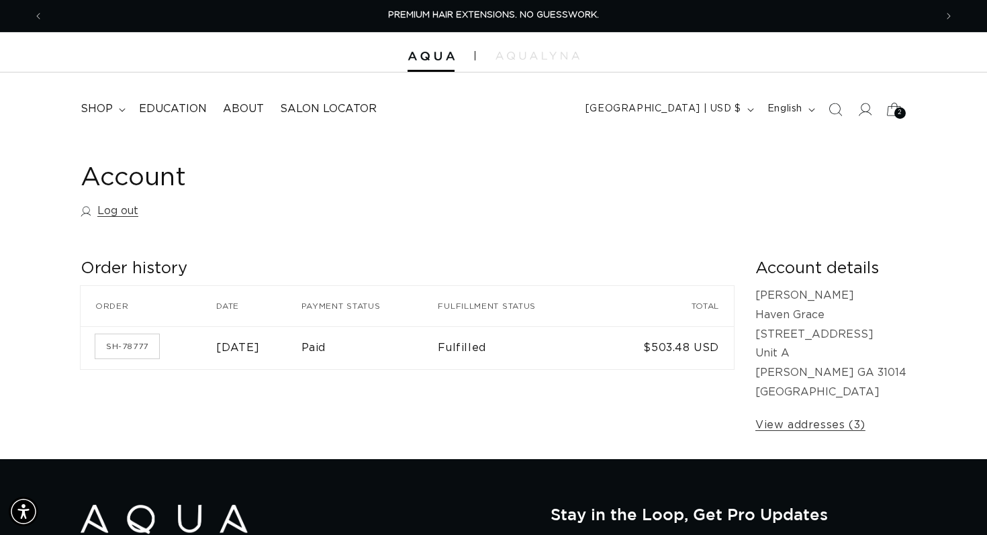
click at [899, 109] on span "2" at bounding box center [899, 112] width 5 height 11
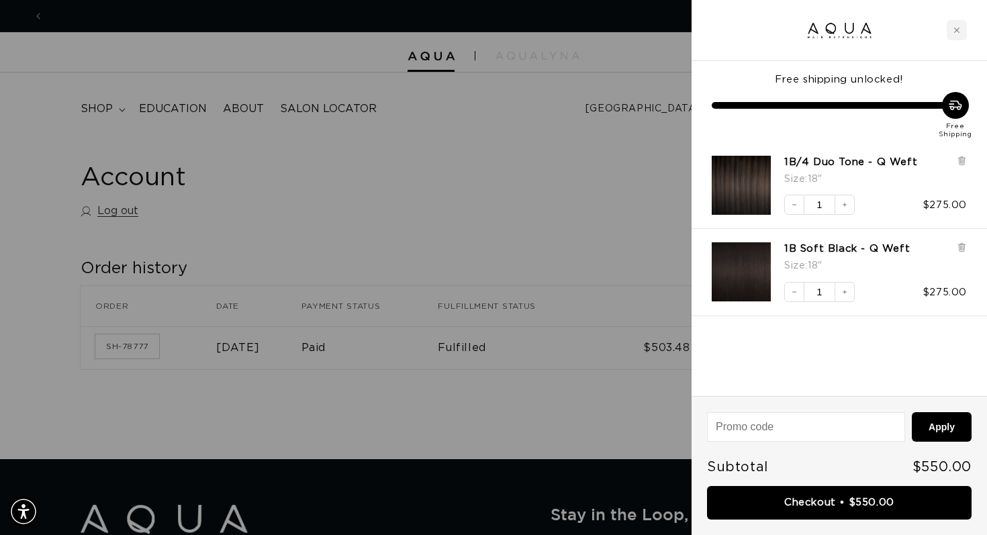
click at [735, 430] on input at bounding box center [805, 427] width 197 height 28
paste input "MMAQUA10"
type input "MMAQUA10"
click at [945, 425] on button "Apply" at bounding box center [942, 427] width 60 height 30
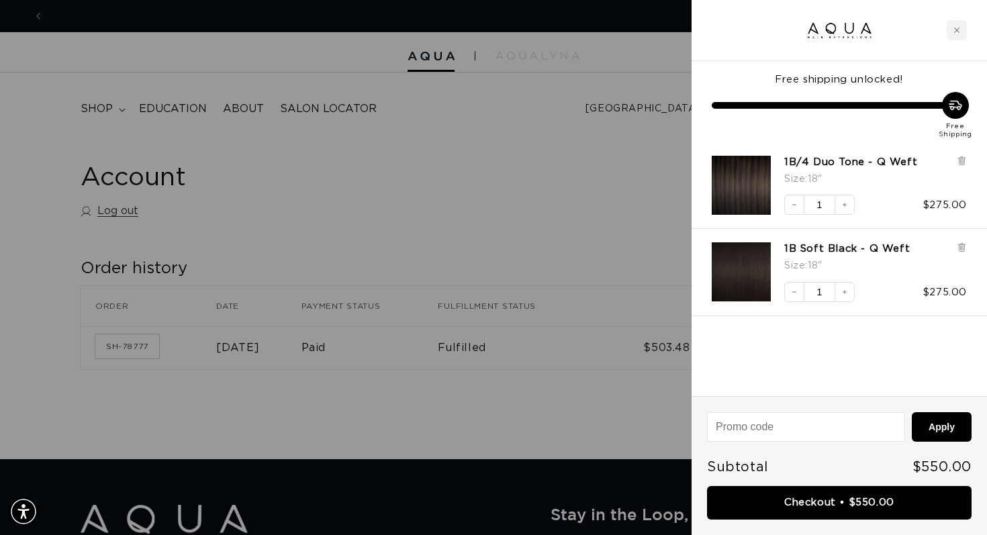
scroll to position [0, 0]
click at [937, 426] on button "Apply" at bounding box center [942, 427] width 60 height 30
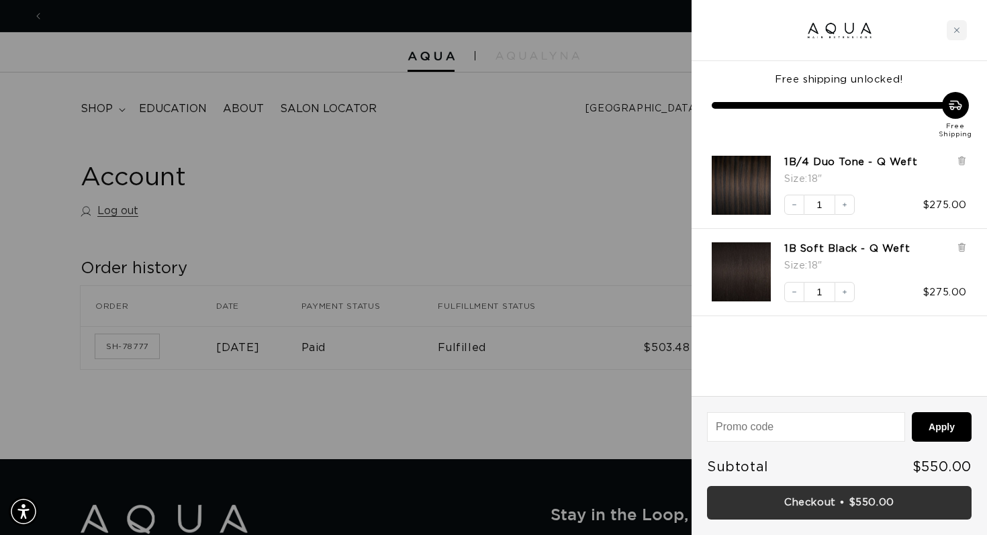
click at [772, 507] on link "Checkout • $550.00" at bounding box center [839, 503] width 264 height 34
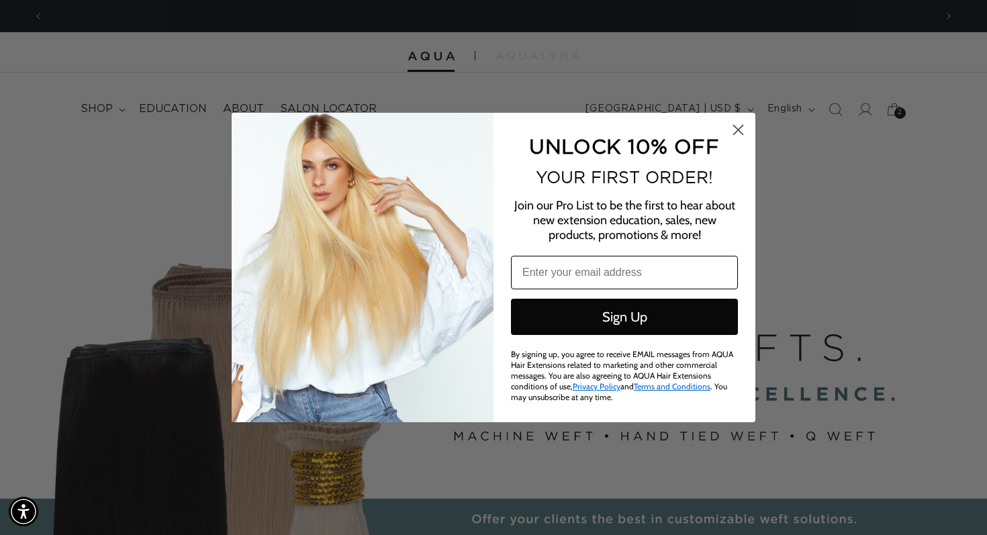
click at [604, 266] on input "Email" at bounding box center [624, 273] width 227 height 34
click at [569, 271] on input "Email" at bounding box center [624, 273] width 227 height 34
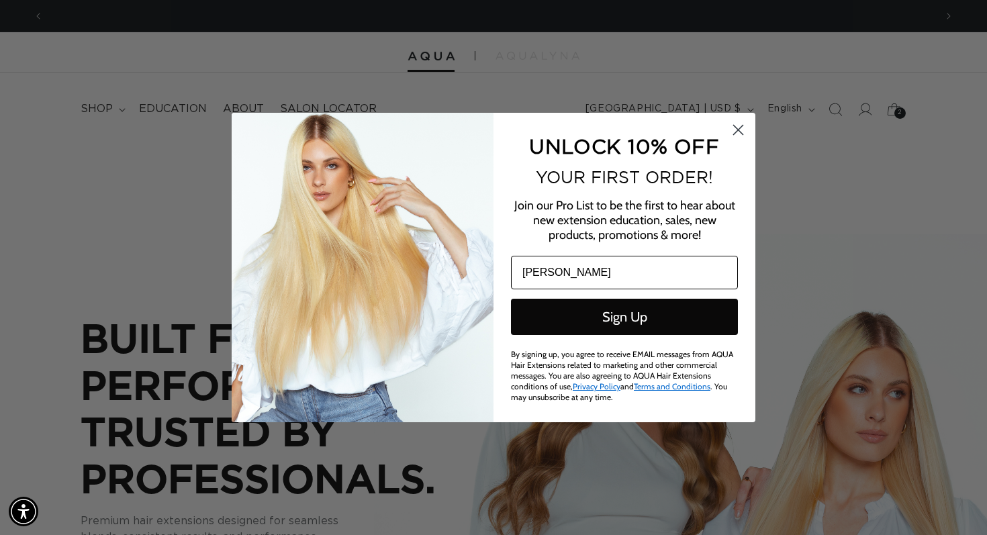
scroll to position [0, 1783]
type input "[EMAIL_ADDRESS][DOMAIN_NAME]"
click at [591, 320] on button "Sign Up" at bounding box center [624, 317] width 227 height 36
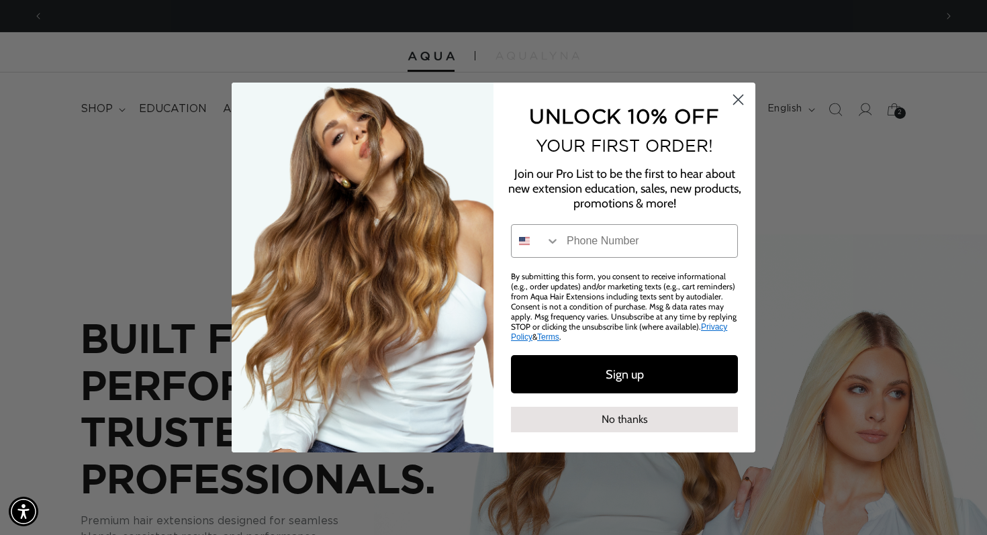
scroll to position [0, 0]
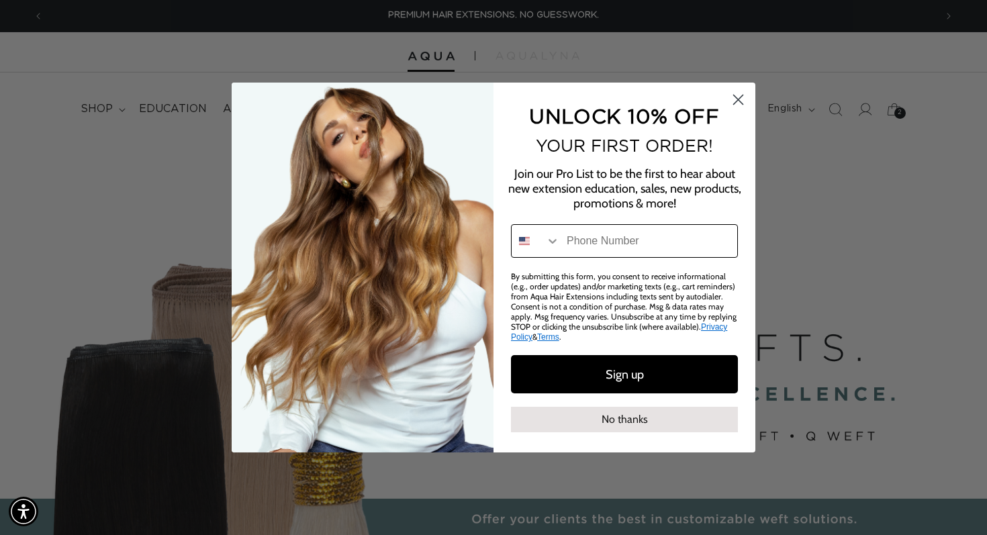
click at [641, 240] on input "Phone Number" at bounding box center [648, 241] width 177 height 32
type input "1-727-412-4406"
click at [643, 372] on button "Sign up" at bounding box center [624, 374] width 227 height 38
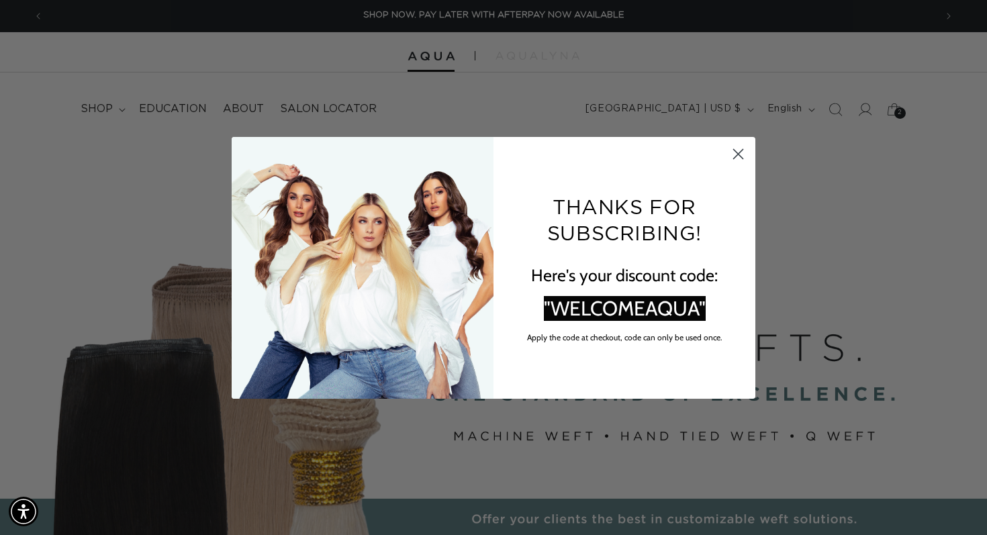
click at [663, 313] on span ""WELCOMEAQUA"" at bounding box center [625, 308] width 162 height 25
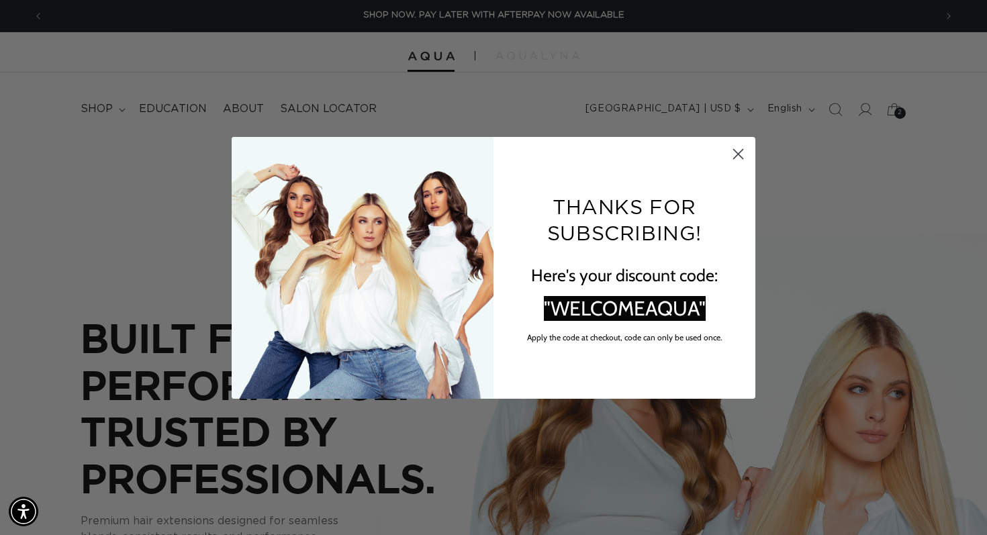
click at [663, 313] on span ""WELCOMEAQUA"" at bounding box center [625, 308] width 162 height 25
click at [736, 152] on icon "Close dialog" at bounding box center [738, 153] width 9 height 9
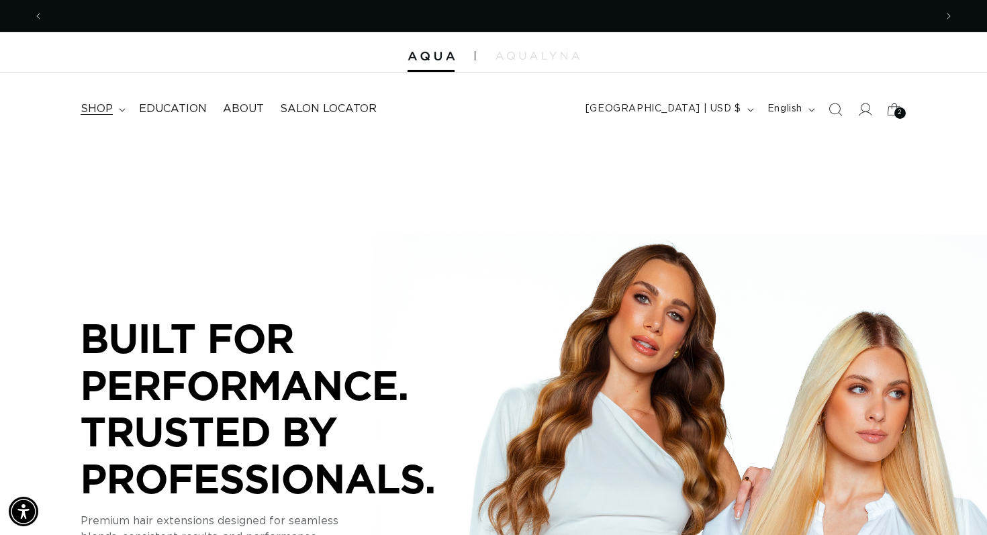
scroll to position [0, 891]
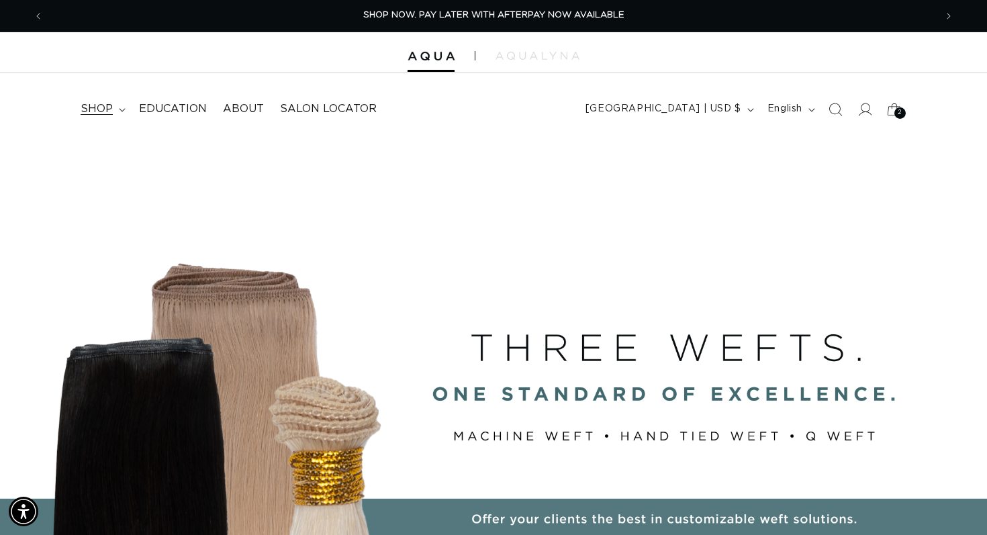
click at [103, 106] on span "shop" at bounding box center [97, 109] width 32 height 14
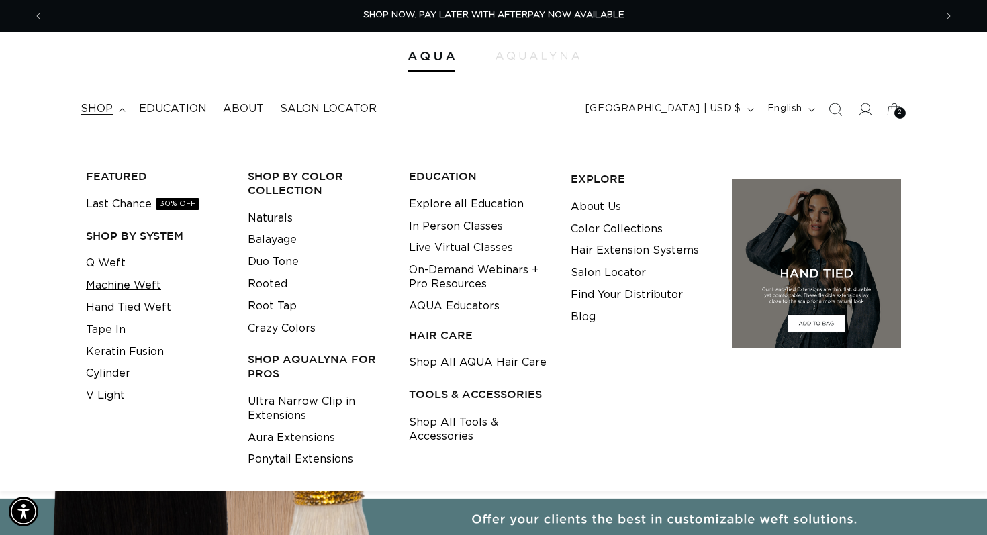
click at [140, 287] on link "Machine Weft" at bounding box center [123, 286] width 75 height 22
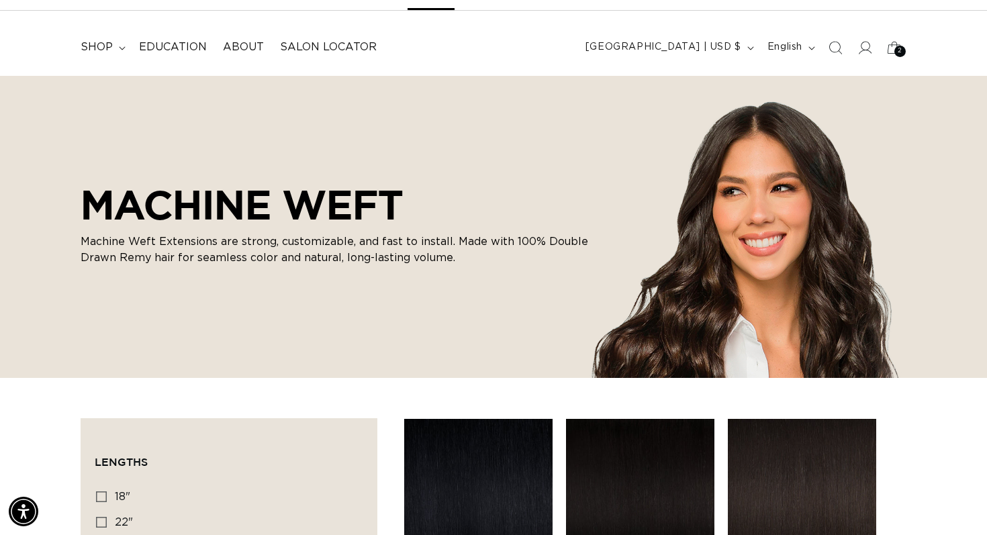
scroll to position [37, 0]
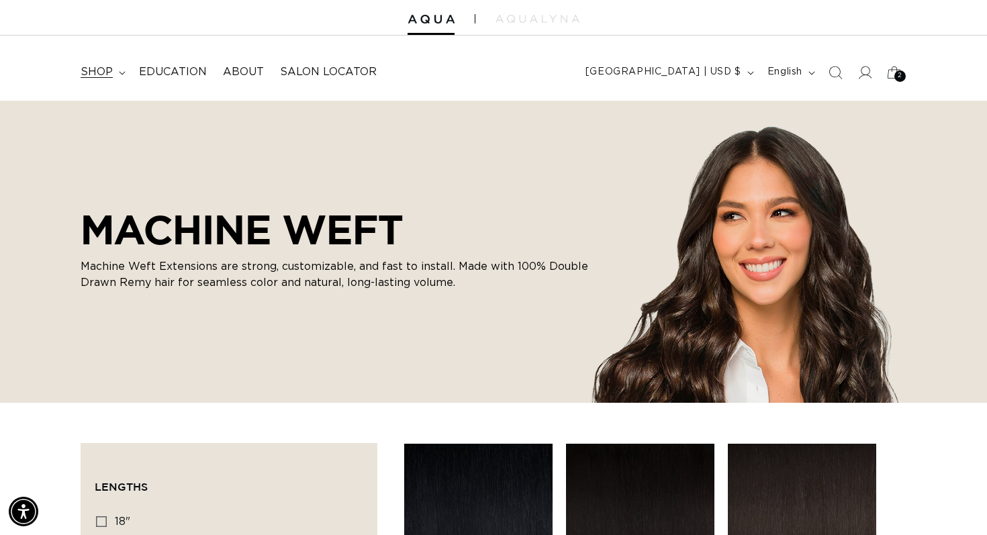
click at [112, 64] on summary "shop" at bounding box center [101, 72] width 58 height 30
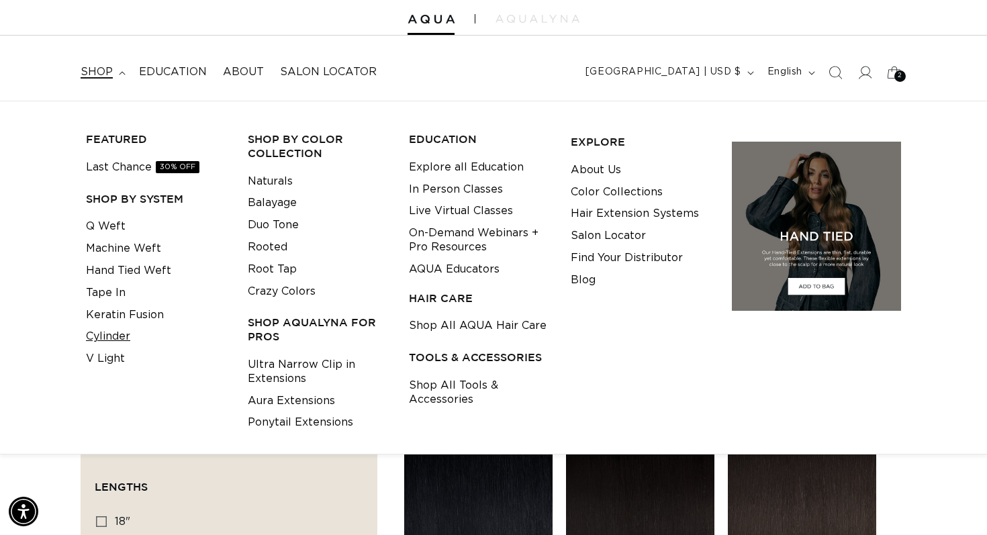
scroll to position [0, 1783]
click at [466, 327] on link "Shop All AQUA Hair Care" at bounding box center [478, 326] width 138 height 22
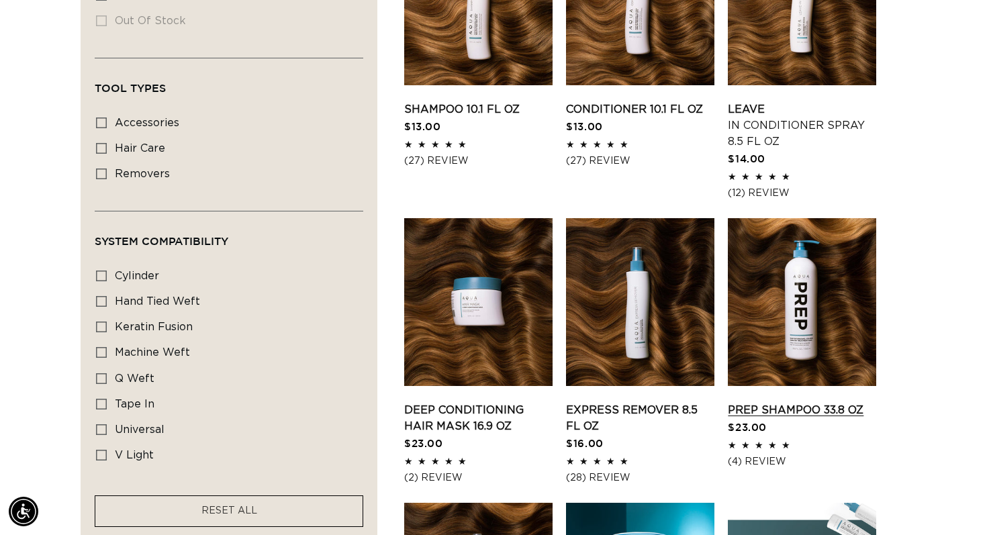
click at [844, 402] on link "Prep Shampoo 33.8 oz" at bounding box center [802, 410] width 148 height 16
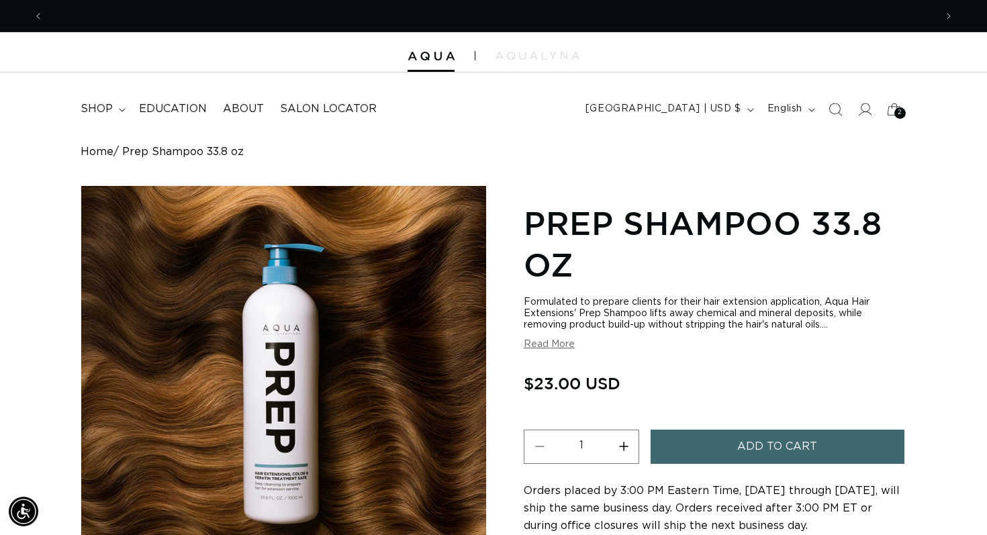
scroll to position [0, 891]
click at [549, 346] on button "Read More" at bounding box center [549, 344] width 51 height 11
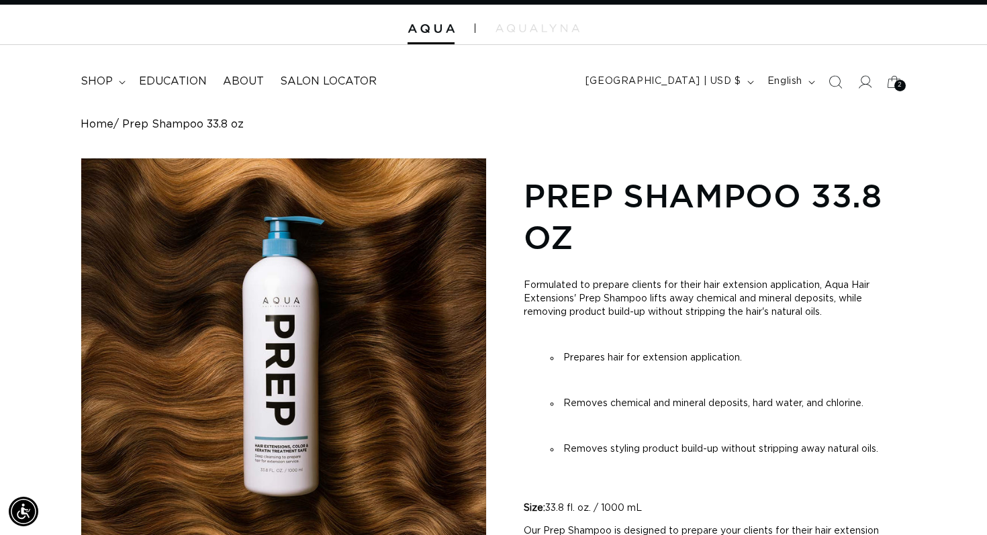
scroll to position [0, 0]
